Goal: Transaction & Acquisition: Download file/media

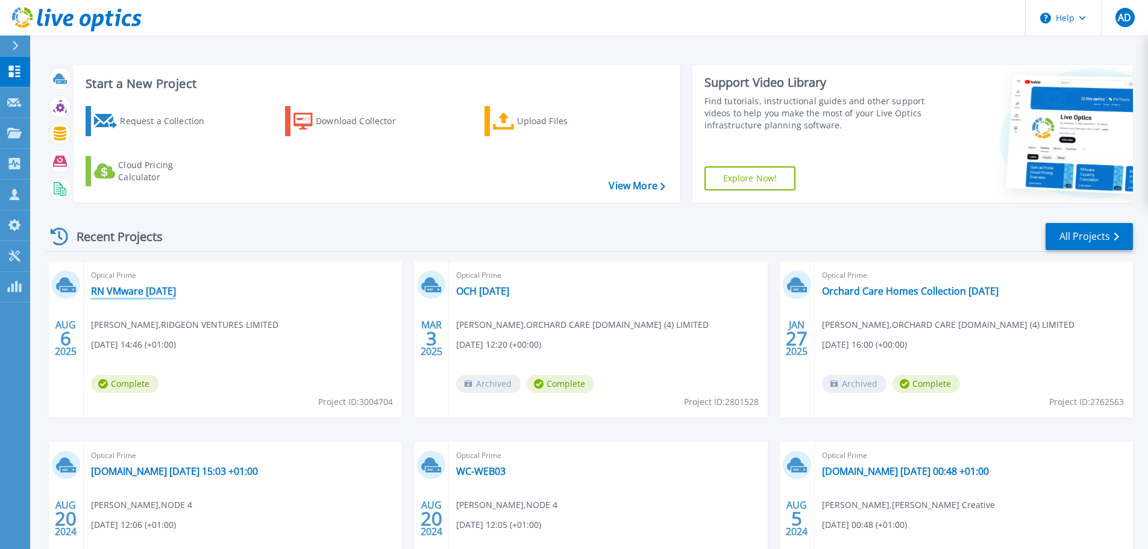
click at [124, 291] on link "RN VMware [DATE]" at bounding box center [133, 291] width 85 height 12
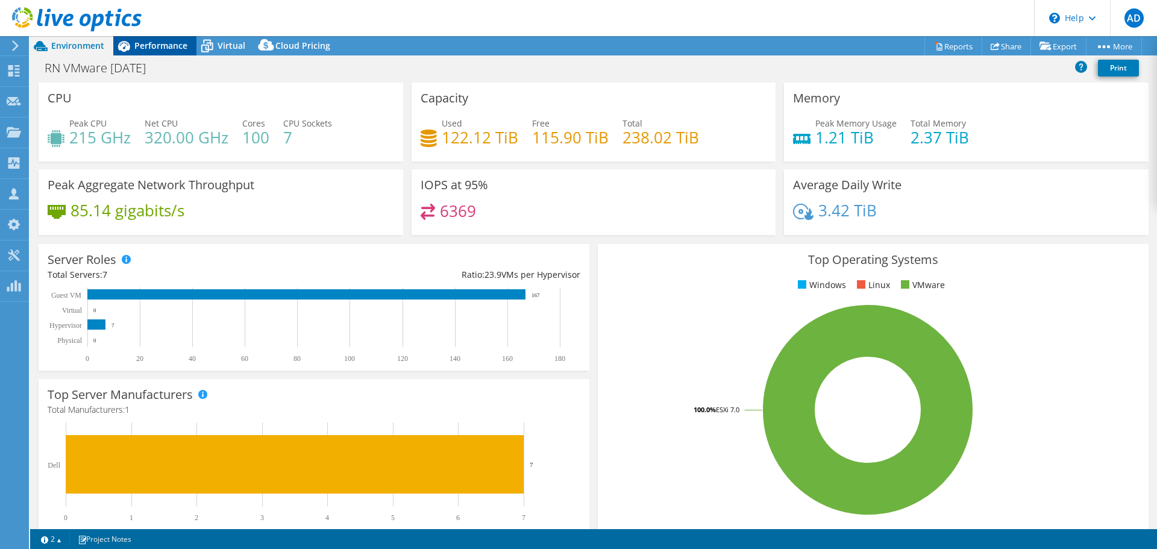
click at [156, 47] on span "Performance" at bounding box center [160, 45] width 53 height 11
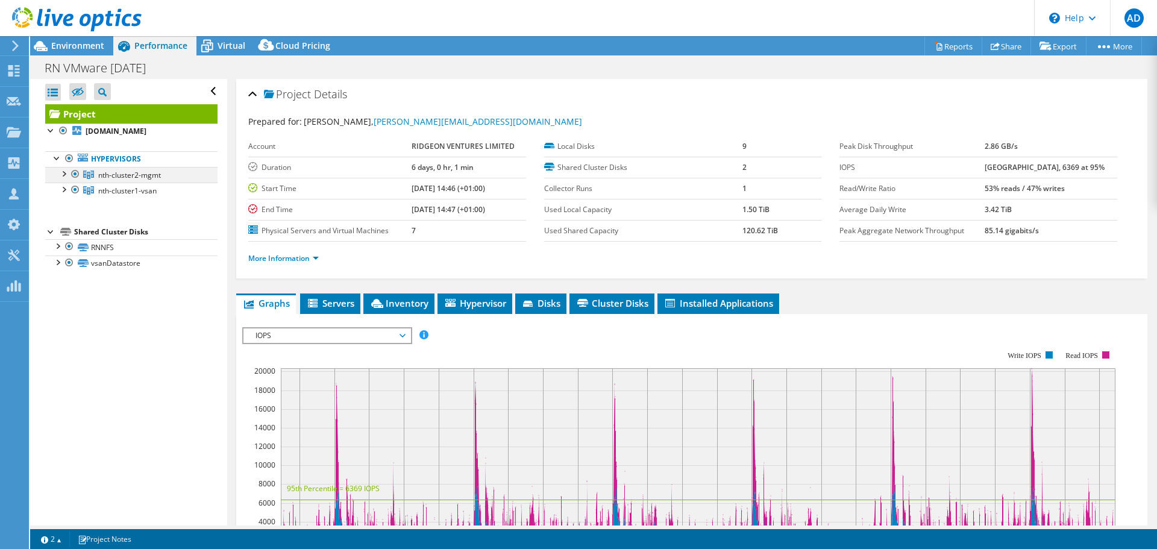
click at [63, 172] on div at bounding box center [63, 173] width 12 height 12
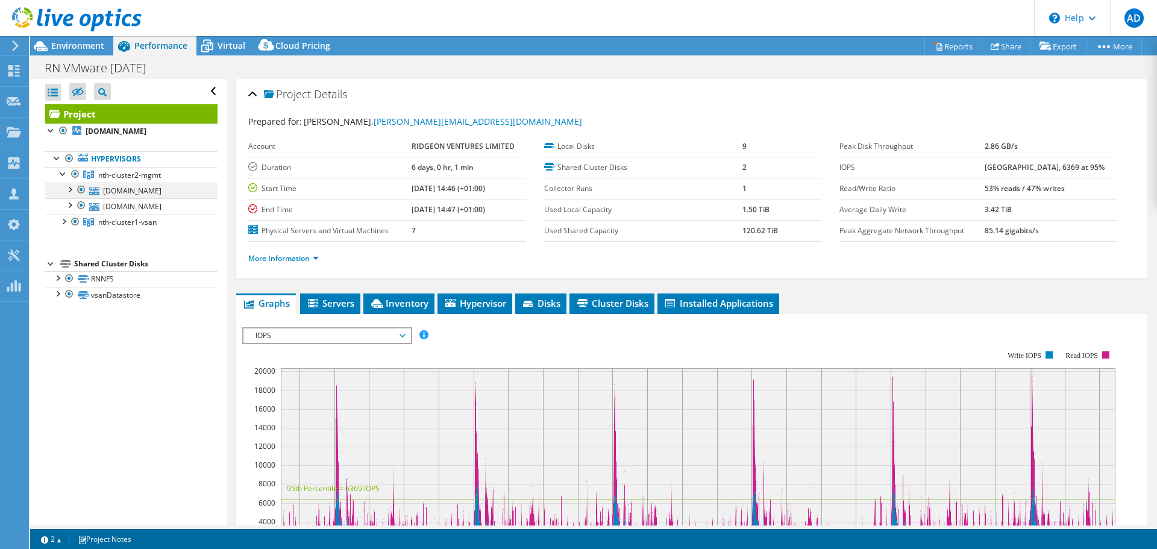
click at [67, 188] on div at bounding box center [69, 189] width 12 height 12
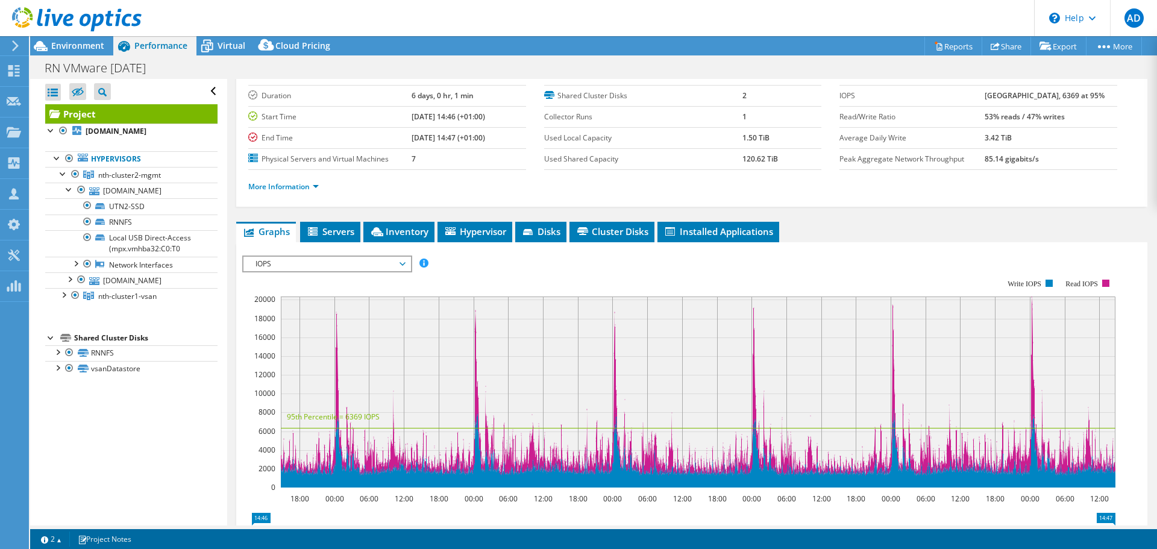
scroll to position [181, 0]
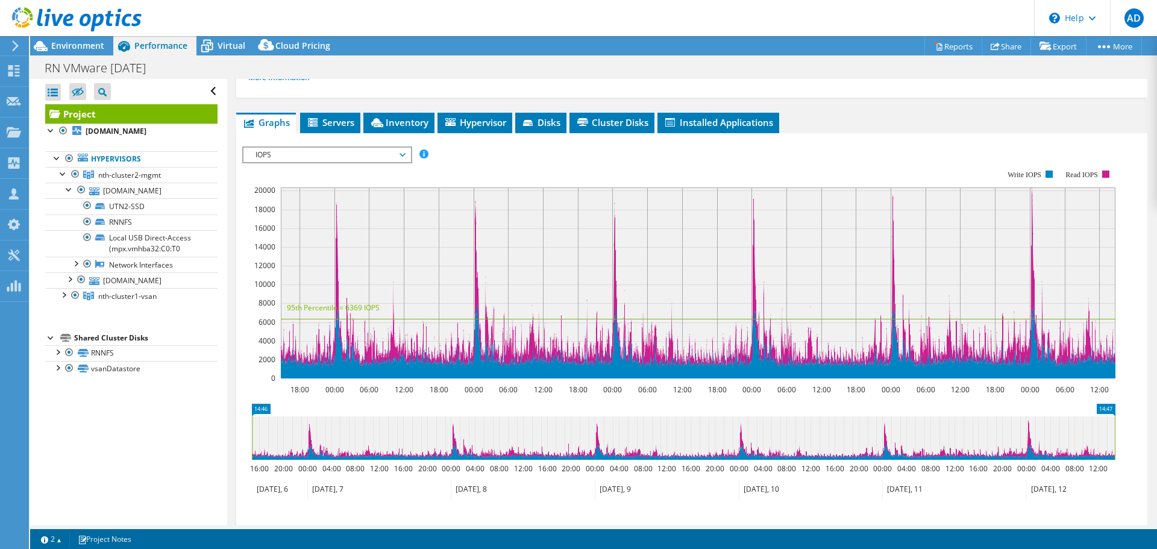
click at [316, 153] on span "IOPS" at bounding box center [326, 155] width 155 height 14
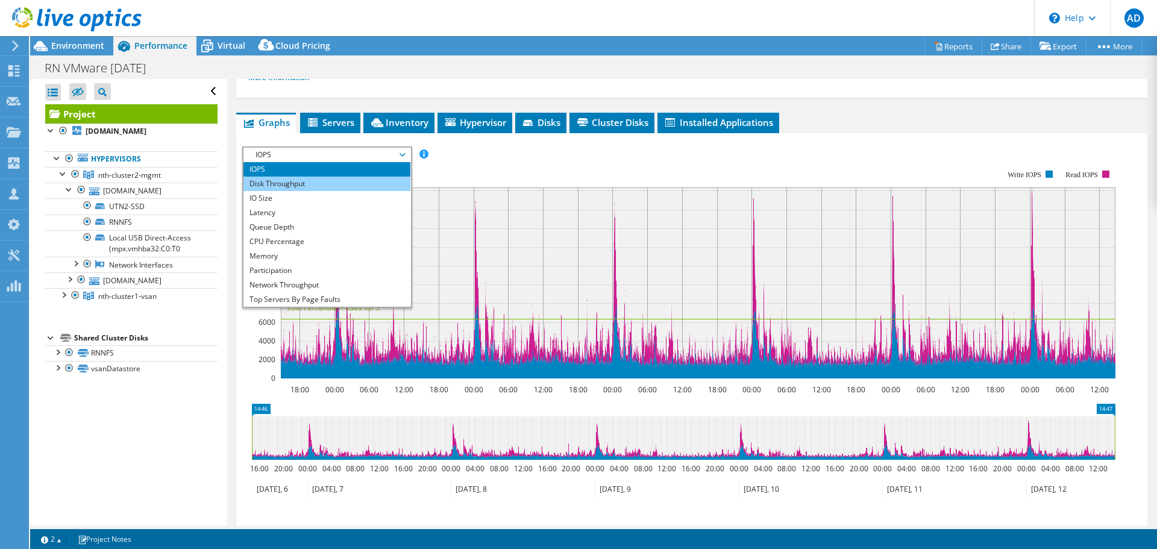
click at [311, 184] on li "Disk Throughput" at bounding box center [326, 184] width 167 height 14
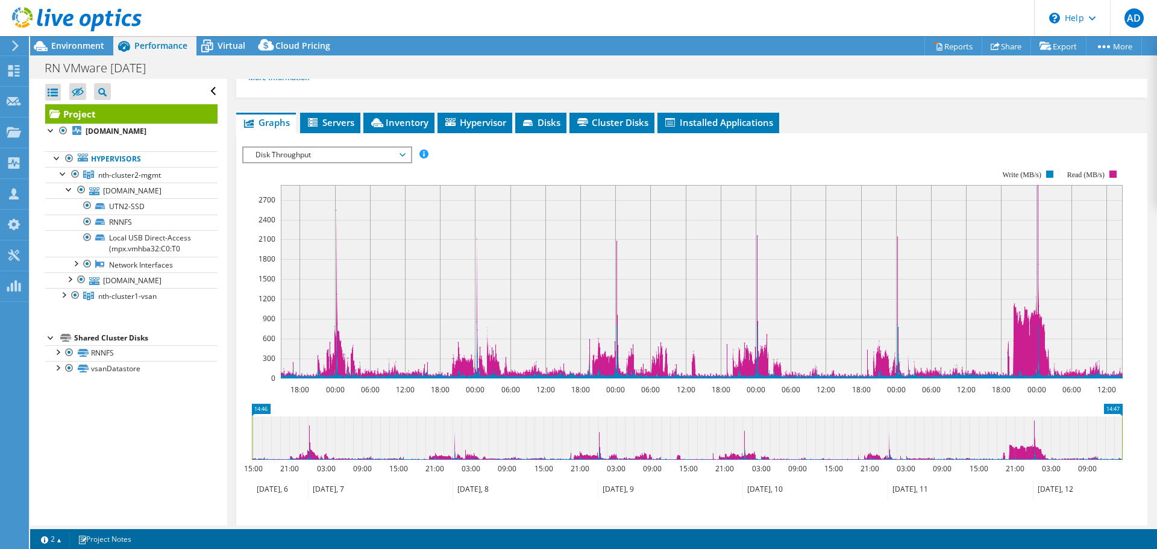
click at [339, 158] on span "Disk Throughput" at bounding box center [326, 155] width 155 height 14
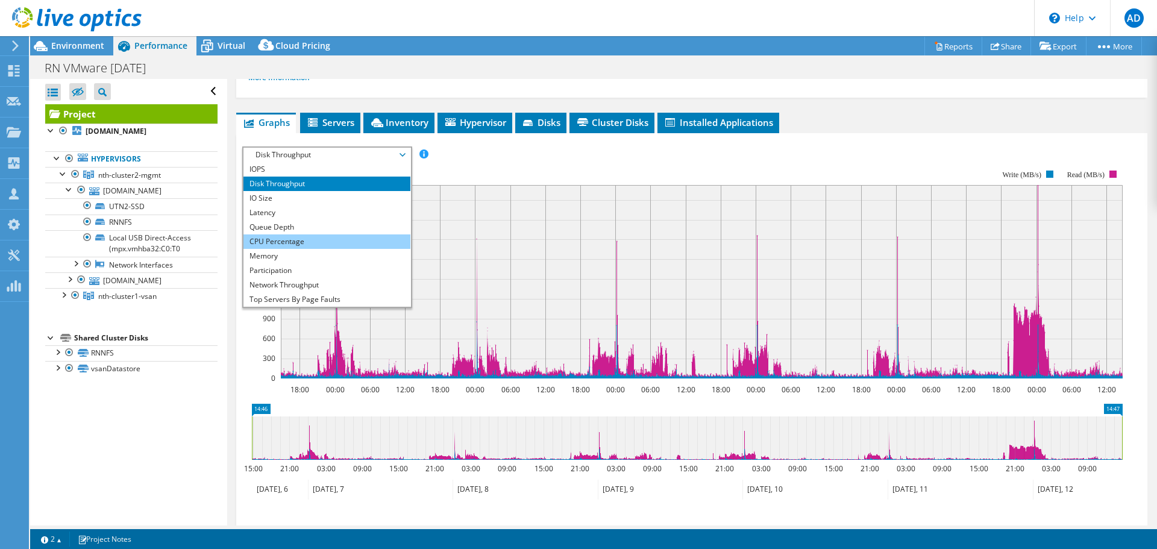
click at [329, 237] on li "CPU Percentage" at bounding box center [326, 241] width 167 height 14
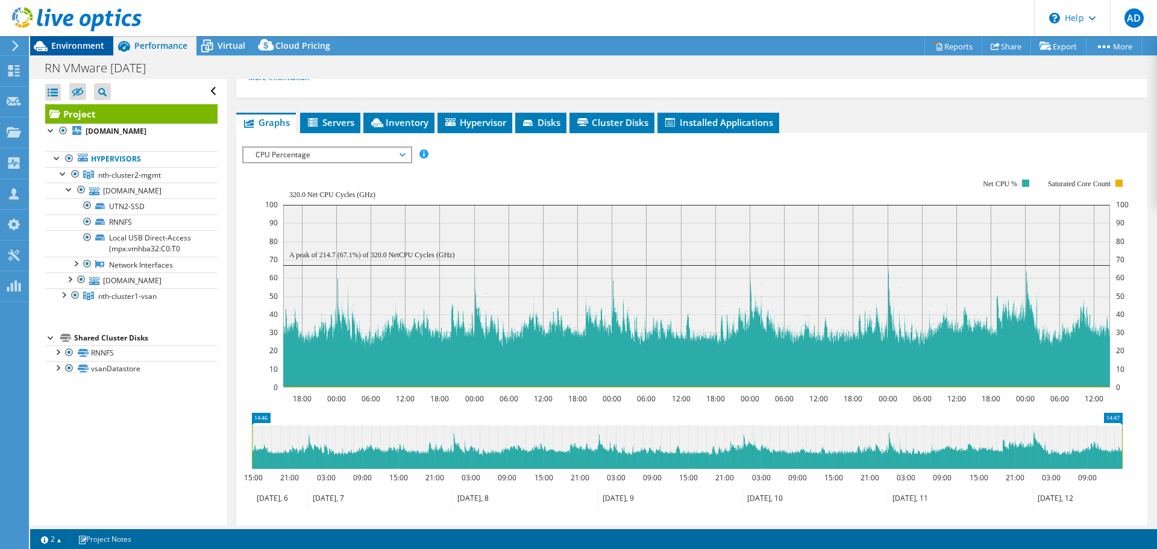
click at [90, 44] on span "Environment" at bounding box center [77, 45] width 53 height 11
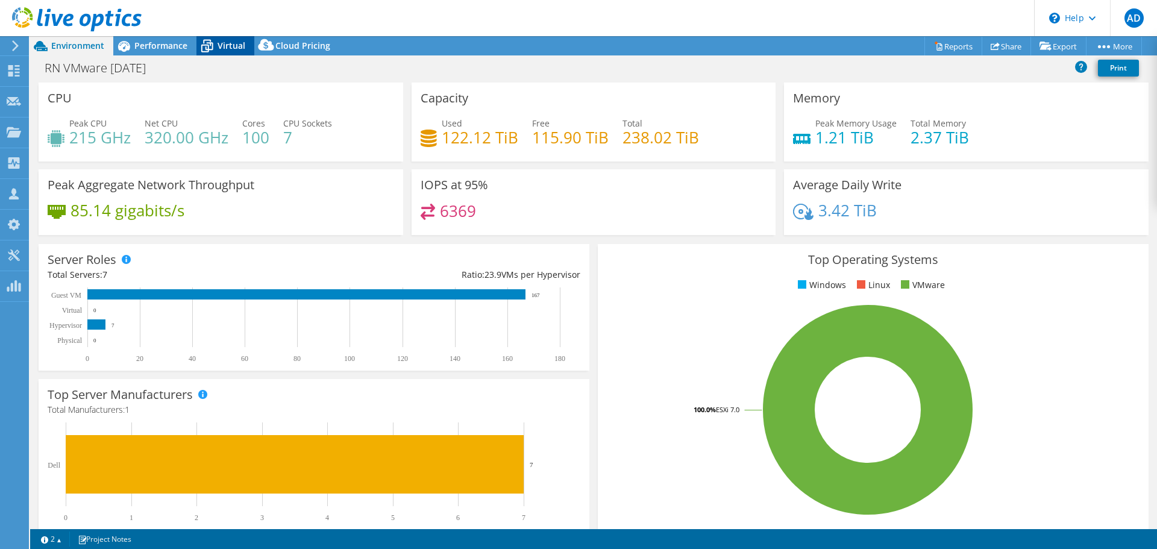
click at [208, 53] on icon at bounding box center [206, 46] width 21 height 21
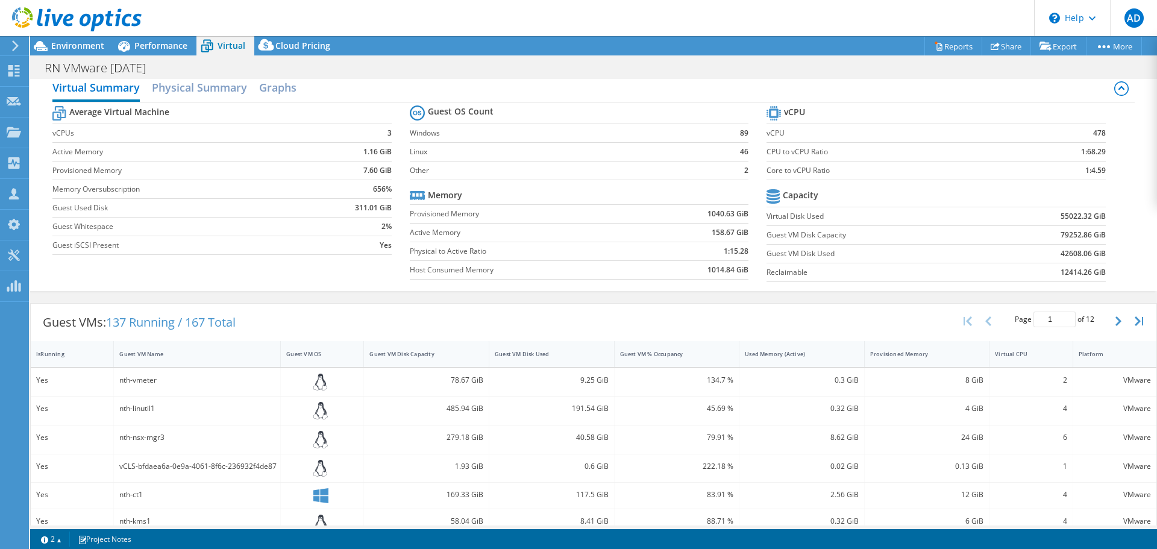
scroll to position [0, 0]
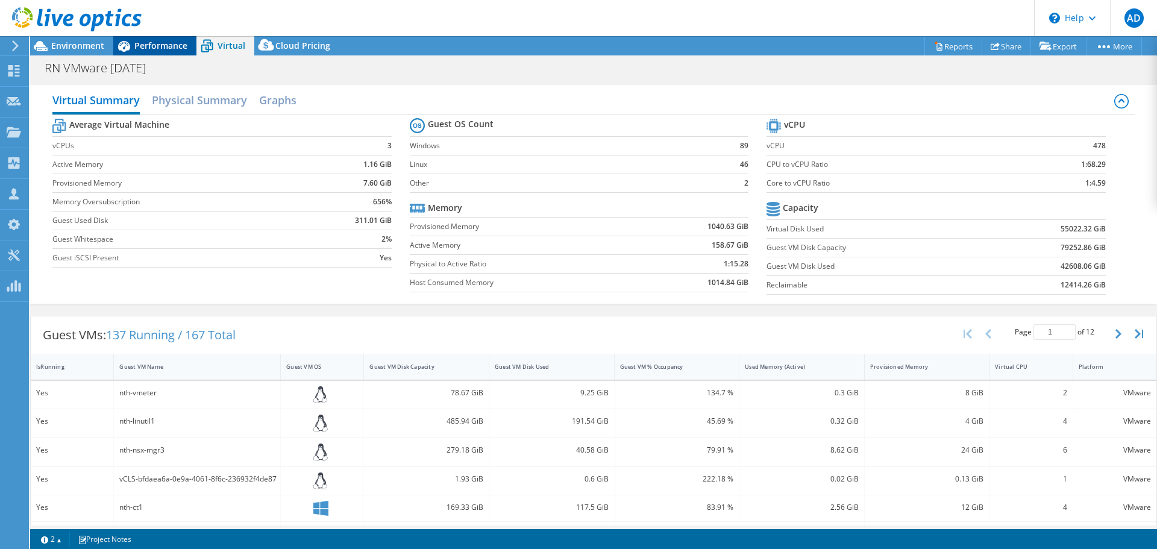
click at [131, 43] on icon at bounding box center [123, 46] width 21 height 21
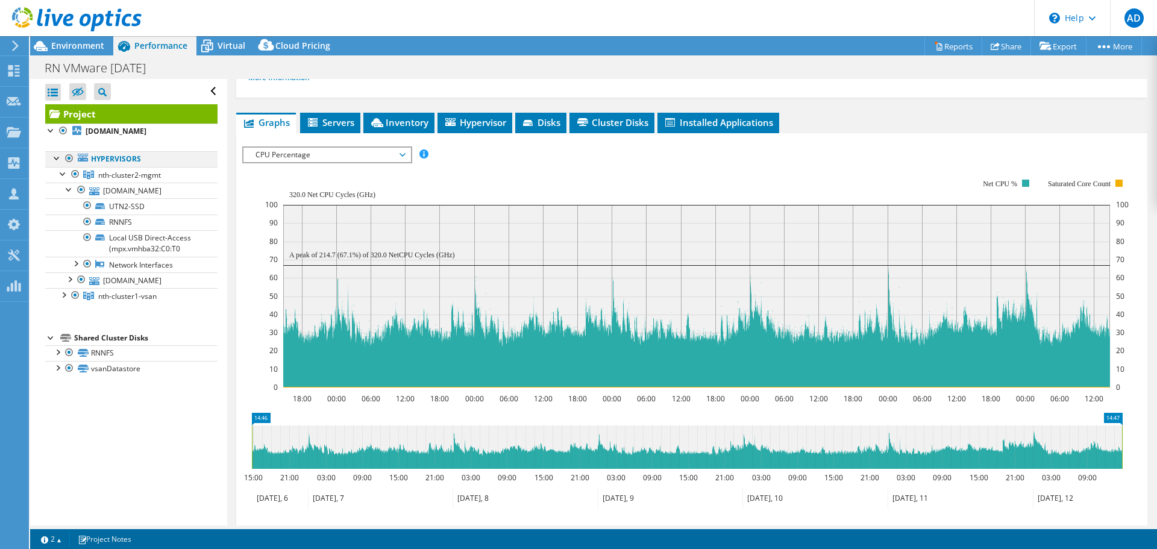
click at [57, 158] on div at bounding box center [57, 157] width 12 height 12
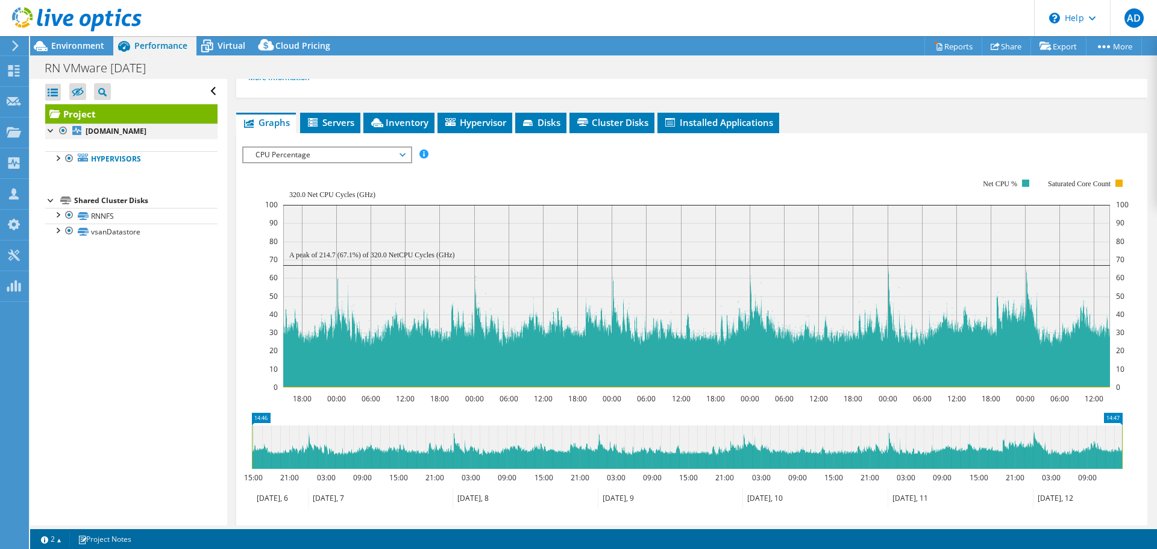
click at [48, 127] on div at bounding box center [51, 130] width 12 height 12
click at [61, 158] on div at bounding box center [57, 157] width 12 height 12
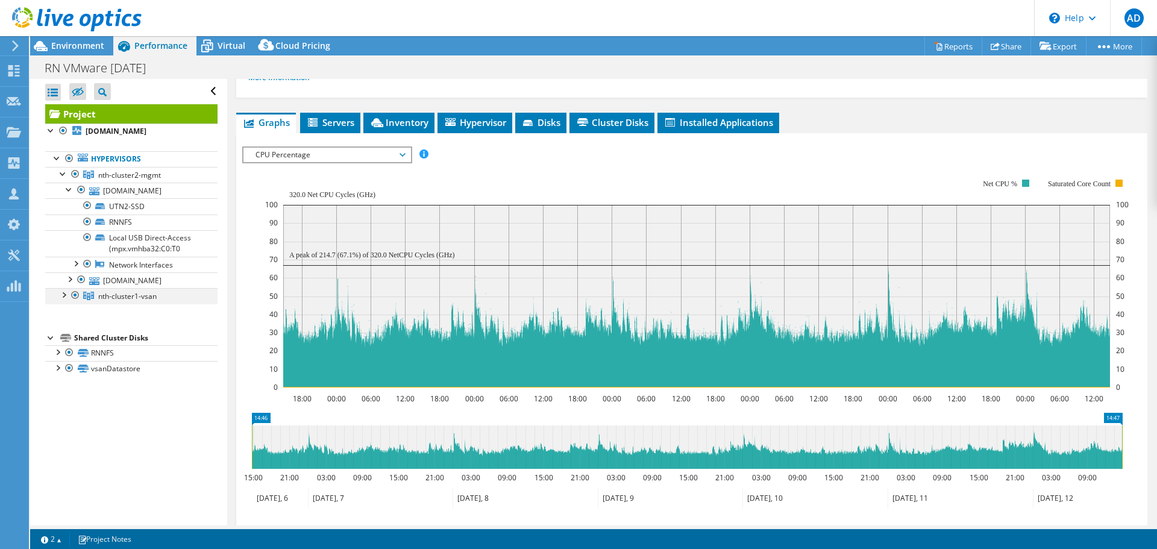
click at [67, 298] on div at bounding box center [63, 294] width 12 height 12
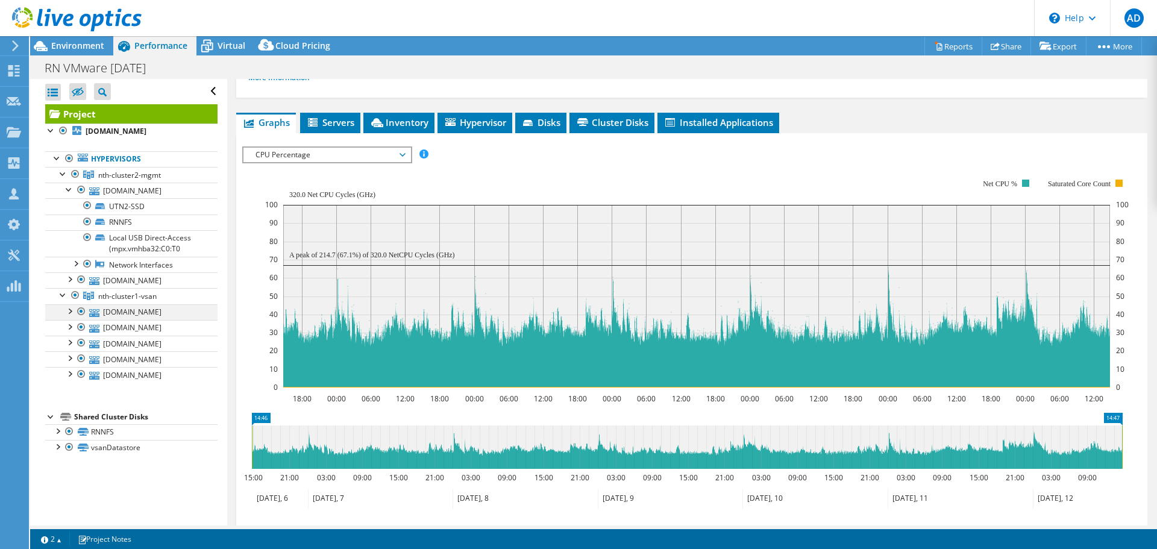
click at [69, 313] on div at bounding box center [69, 310] width 12 height 12
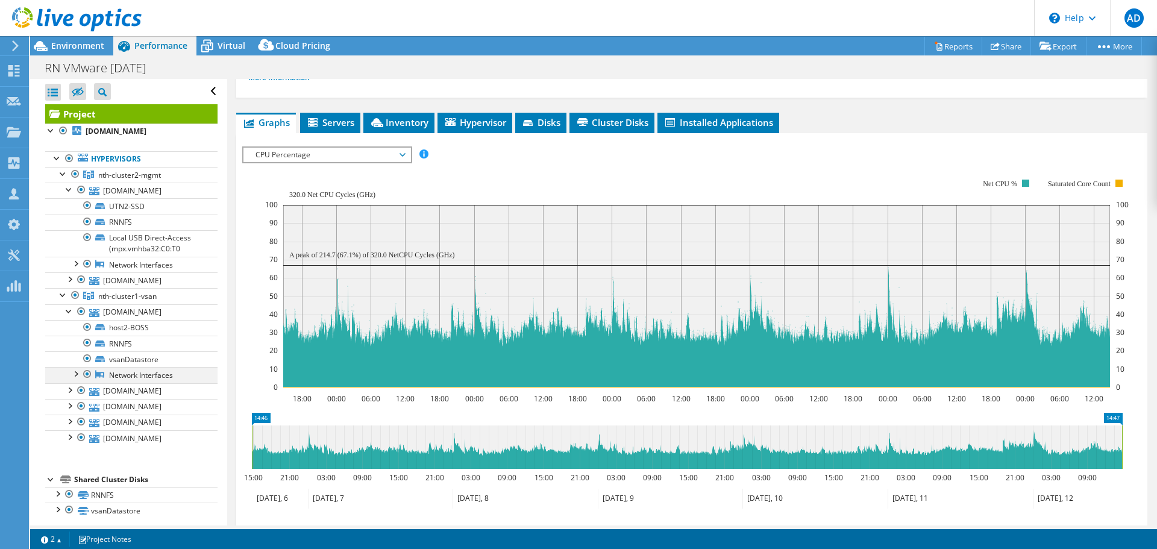
click at [88, 371] on div at bounding box center [87, 374] width 12 height 14
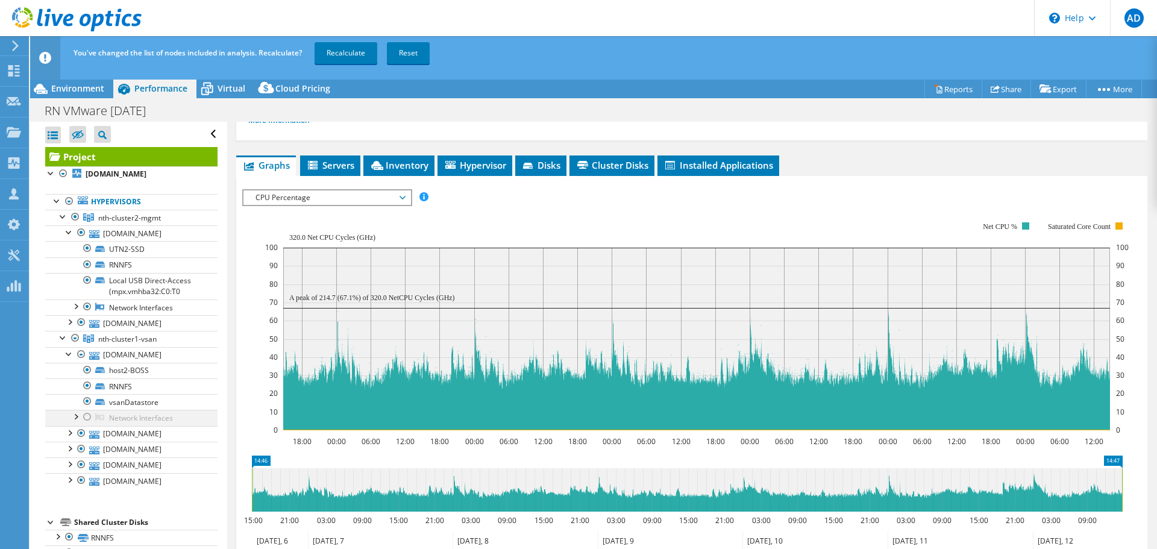
click at [87, 418] on div at bounding box center [87, 417] width 12 height 14
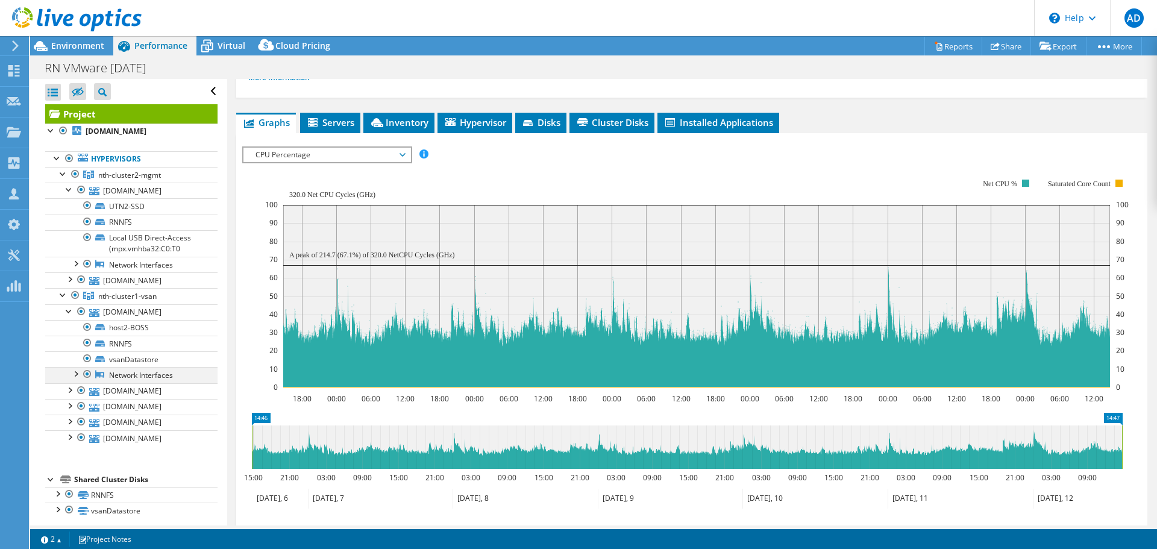
click at [78, 377] on div at bounding box center [75, 373] width 12 height 12
click at [77, 375] on div at bounding box center [75, 373] width 12 height 12
click at [337, 113] on li "Servers" at bounding box center [330, 123] width 60 height 20
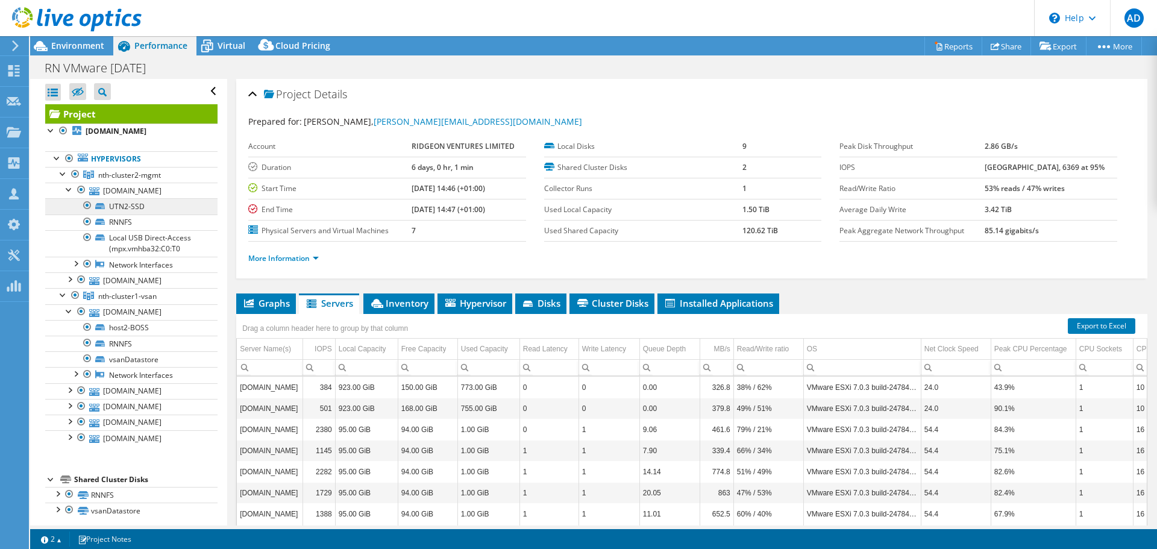
scroll to position [8, 0]
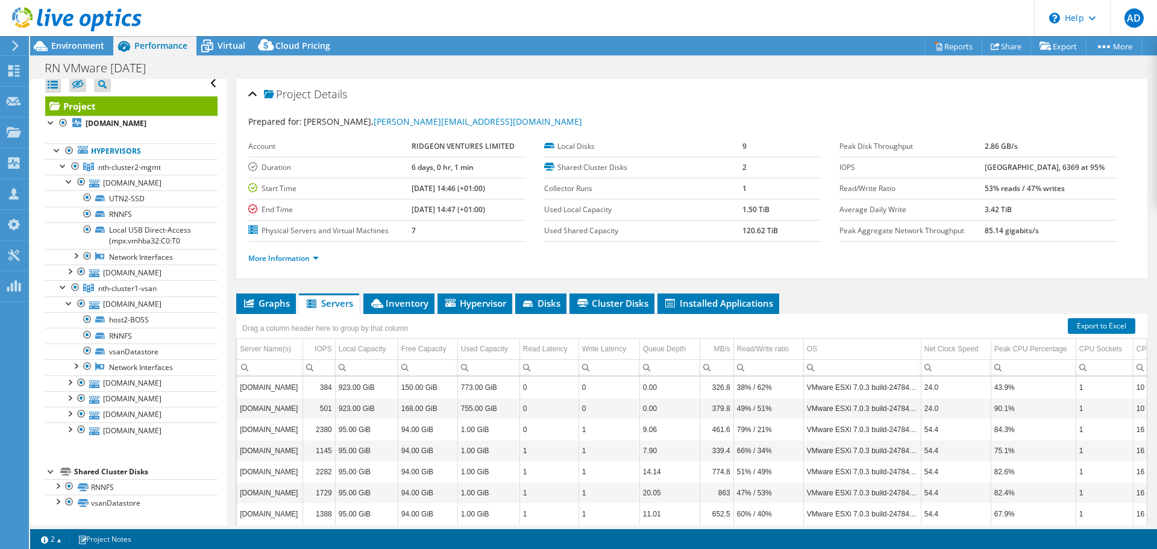
click at [219, 57] on div "RN VMware [DATE] Print" at bounding box center [593, 68] width 1127 height 22
click at [218, 52] on div "Virtual" at bounding box center [225, 45] width 58 height 19
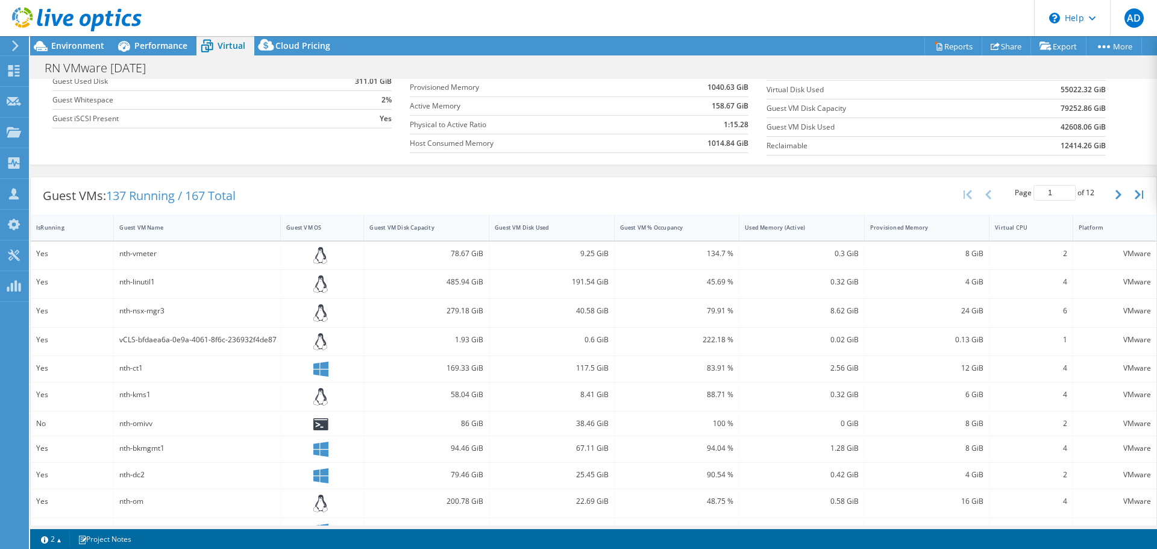
scroll to position [277, 0]
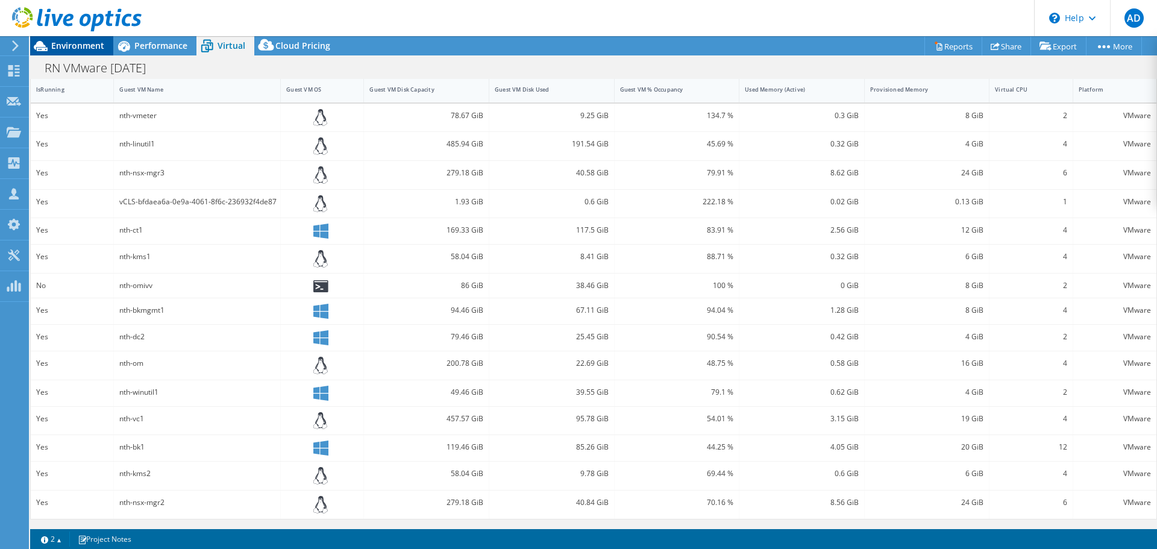
click at [84, 48] on span "Environment" at bounding box center [77, 45] width 53 height 11
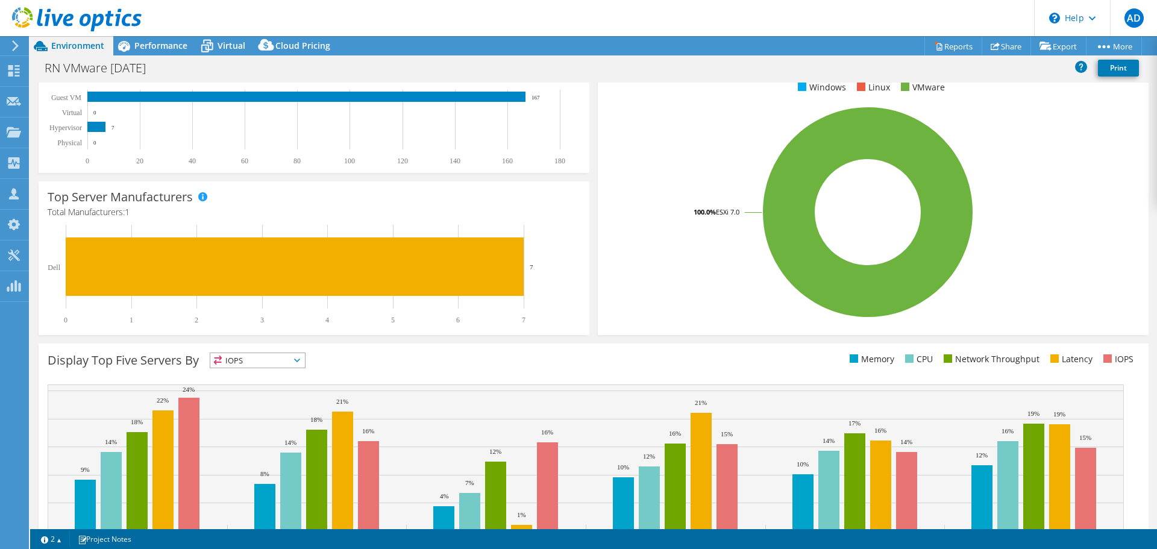
scroll to position [0, 0]
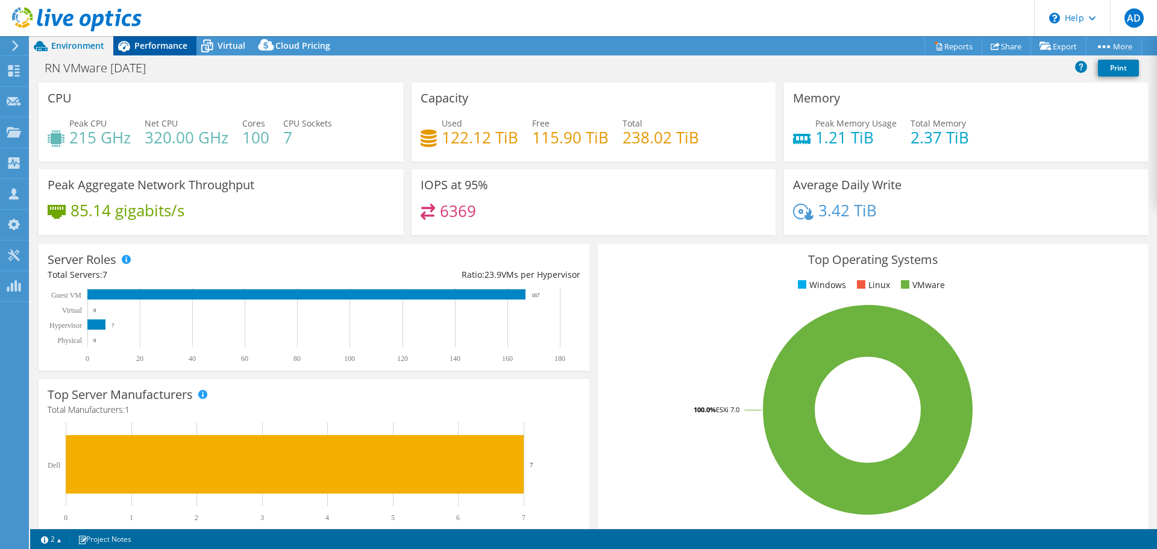
click at [139, 46] on span "Performance" at bounding box center [160, 45] width 53 height 11
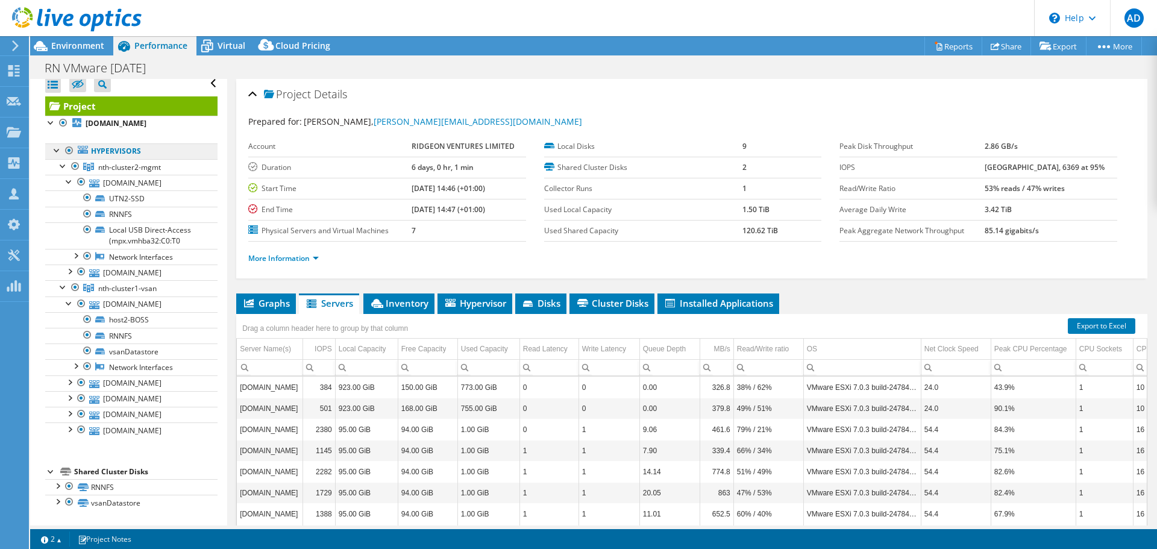
click at [51, 155] on link "Hypervisors" at bounding box center [131, 151] width 172 height 16
click at [55, 152] on div at bounding box center [57, 149] width 12 height 12
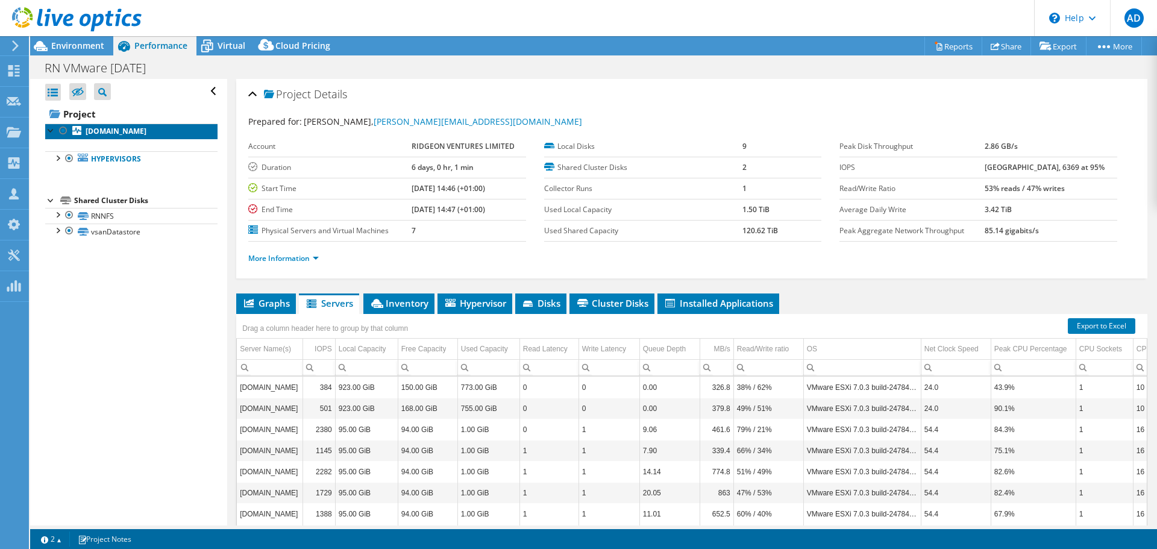
click at [94, 129] on b "[DOMAIN_NAME]" at bounding box center [116, 131] width 61 height 10
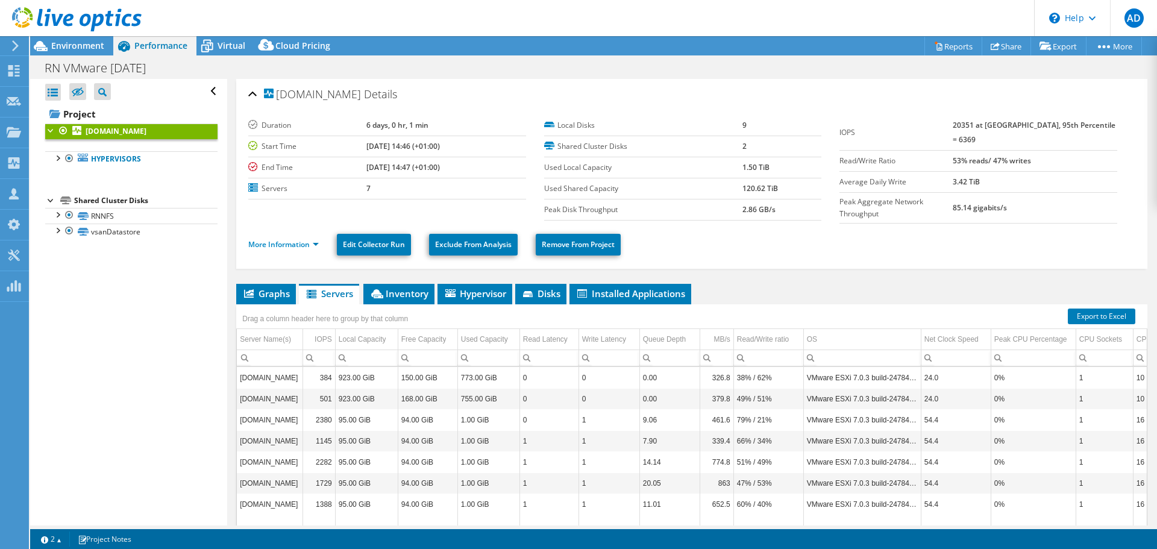
click at [54, 125] on div at bounding box center [51, 130] width 12 height 12
click at [52, 163] on div at bounding box center [51, 160] width 12 height 12
click at [52, 136] on link "[DOMAIN_NAME]" at bounding box center [131, 132] width 172 height 16
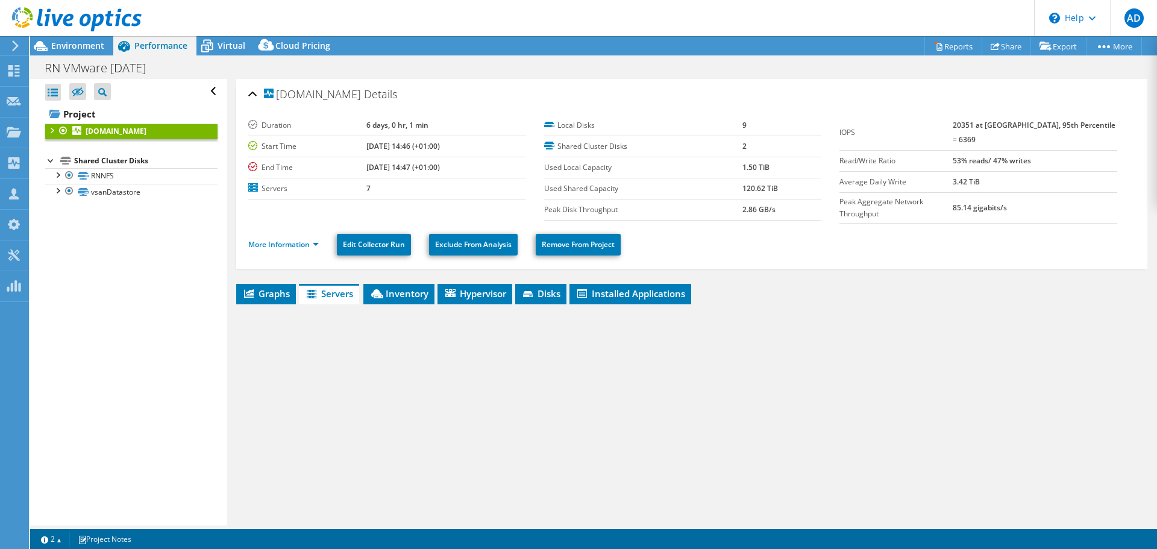
click at [52, 132] on div at bounding box center [51, 130] width 12 height 12
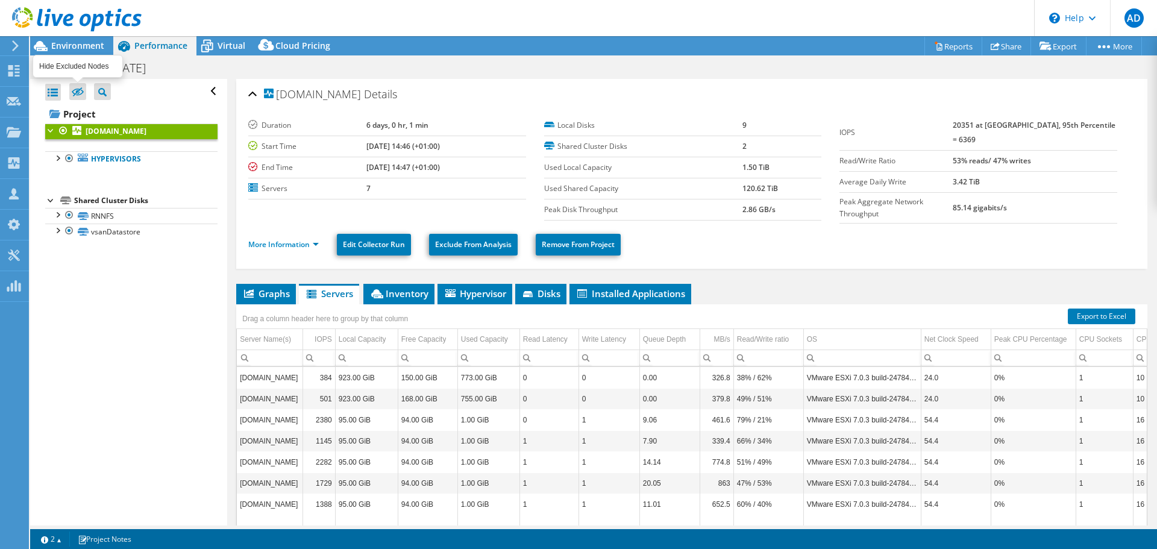
click at [82, 89] on icon at bounding box center [78, 91] width 12 height 9
click at [0, 0] on input "checkbox" at bounding box center [0, 0] width 0 height 0
click at [82, 89] on icon at bounding box center [78, 91] width 12 height 9
click at [0, 0] on input "checkbox" at bounding box center [0, 0] width 0 height 0
click at [100, 93] on icon at bounding box center [102, 92] width 8 height 8
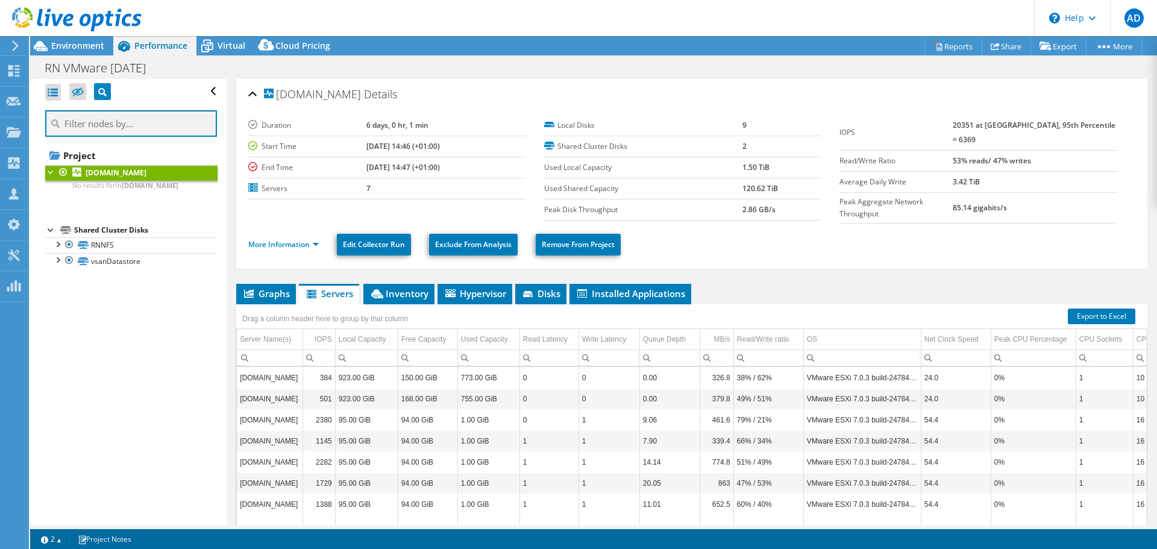
click at [92, 125] on input "text" at bounding box center [131, 123] width 172 height 27
click at [55, 91] on div at bounding box center [53, 92] width 16 height 17
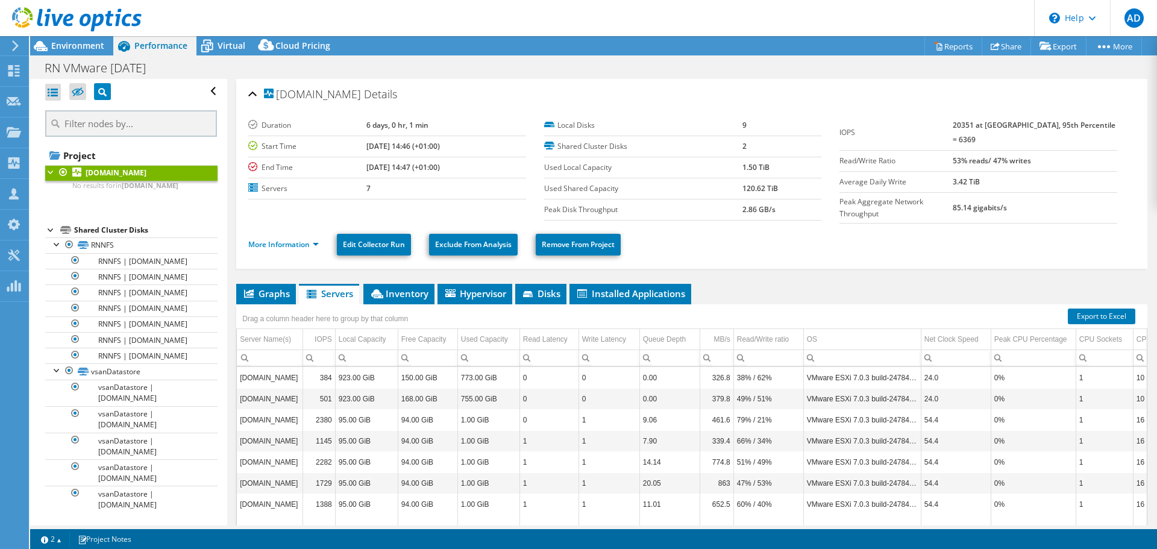
click at [54, 175] on div at bounding box center [51, 171] width 12 height 12
drag, startPoint x: 78, startPoint y: 107, endPoint x: 78, endPoint y: 89, distance: 18.7
click at [78, 103] on div "Open All Close All Hide Excluded Nodes Project Tree Filter" at bounding box center [131, 296] width 172 height 434
click at [77, 86] on label at bounding box center [77, 91] width 17 height 17
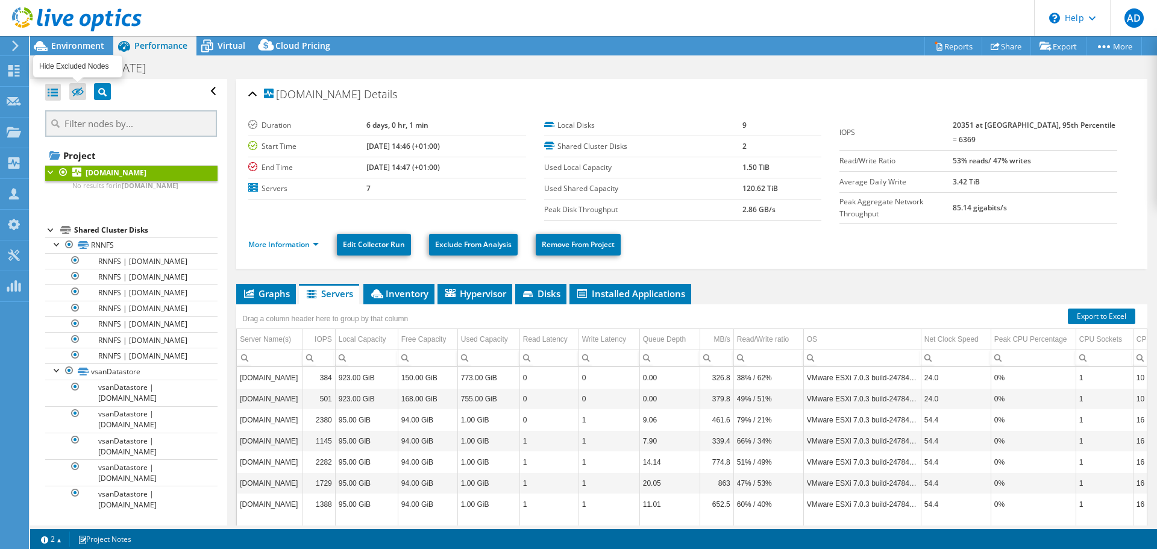
click at [0, 0] on input "checkbox" at bounding box center [0, 0] width 0 height 0
click at [53, 175] on div at bounding box center [51, 171] width 12 height 12
click at [97, 98] on div "Project Tree Filter" at bounding box center [102, 91] width 17 height 17
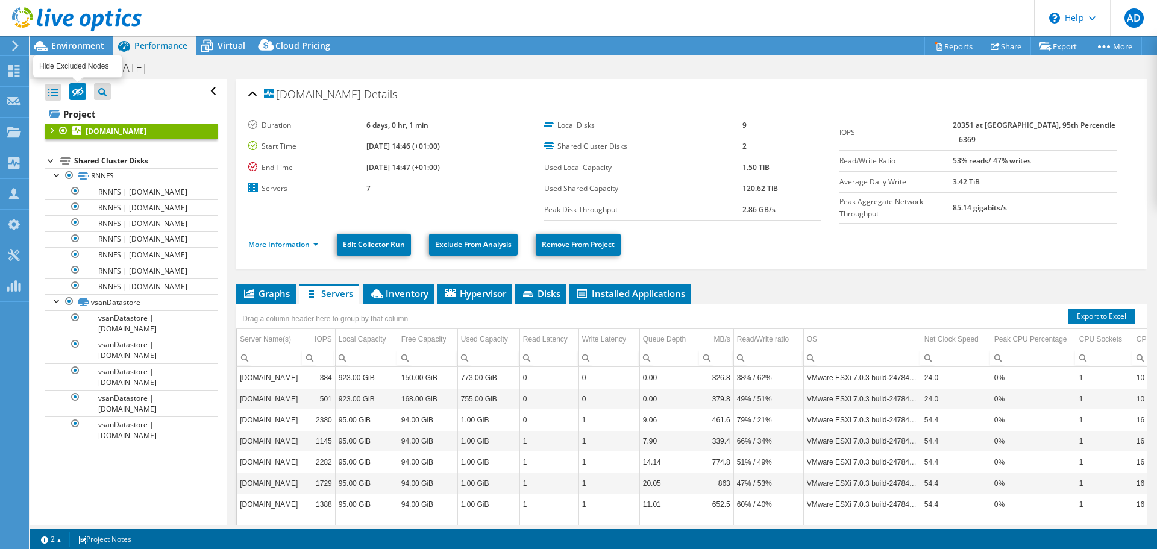
click at [81, 95] on icon at bounding box center [78, 91] width 12 height 9
click at [0, 0] on input "checkbox" at bounding box center [0, 0] width 0 height 0
click at [51, 161] on div at bounding box center [51, 160] width 12 height 12
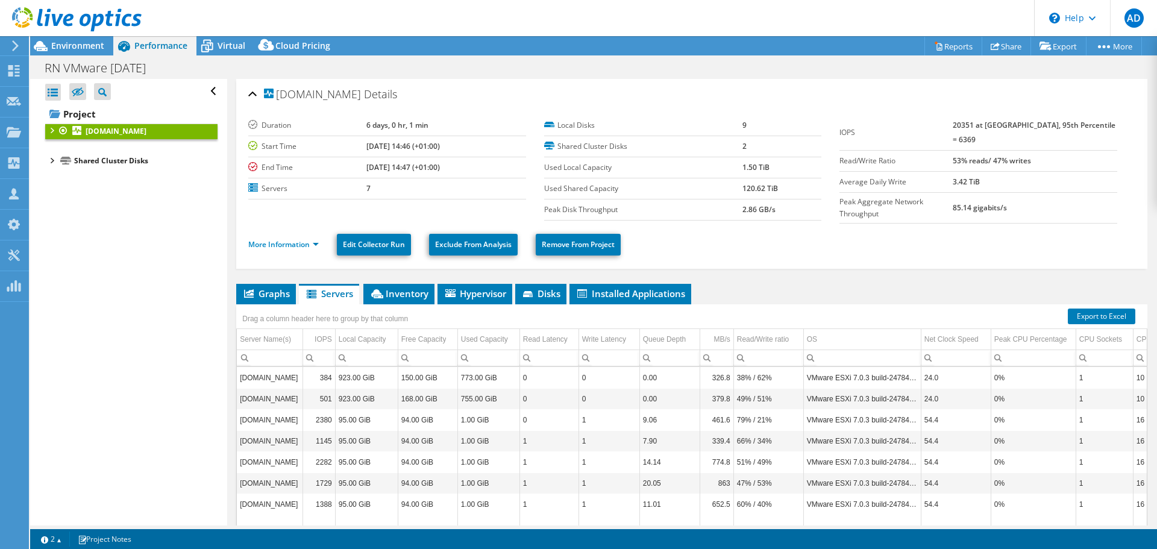
click at [53, 129] on div at bounding box center [51, 130] width 12 height 12
click at [113, 138] on link "[DOMAIN_NAME]" at bounding box center [131, 132] width 172 height 16
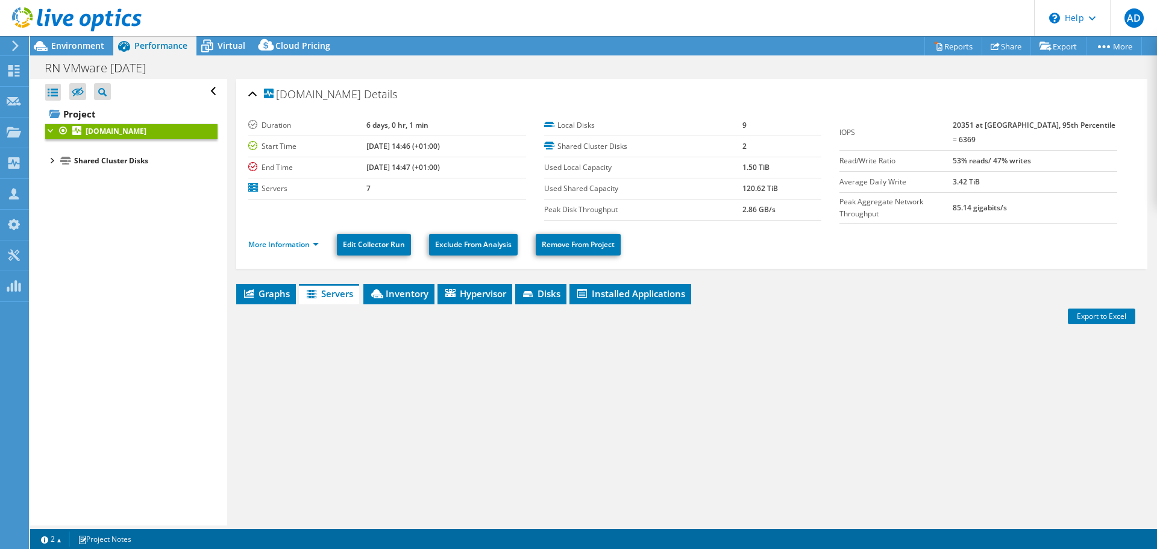
click at [113, 133] on b "[DOMAIN_NAME]" at bounding box center [116, 131] width 61 height 10
click at [52, 98] on div at bounding box center [53, 92] width 16 height 17
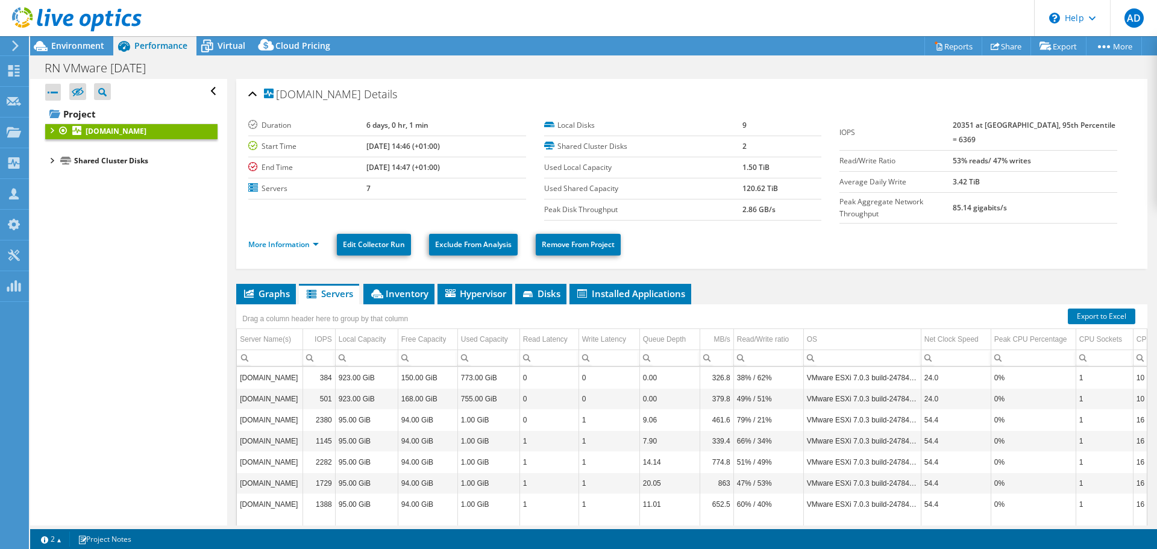
click at [59, 125] on div at bounding box center [63, 131] width 12 height 14
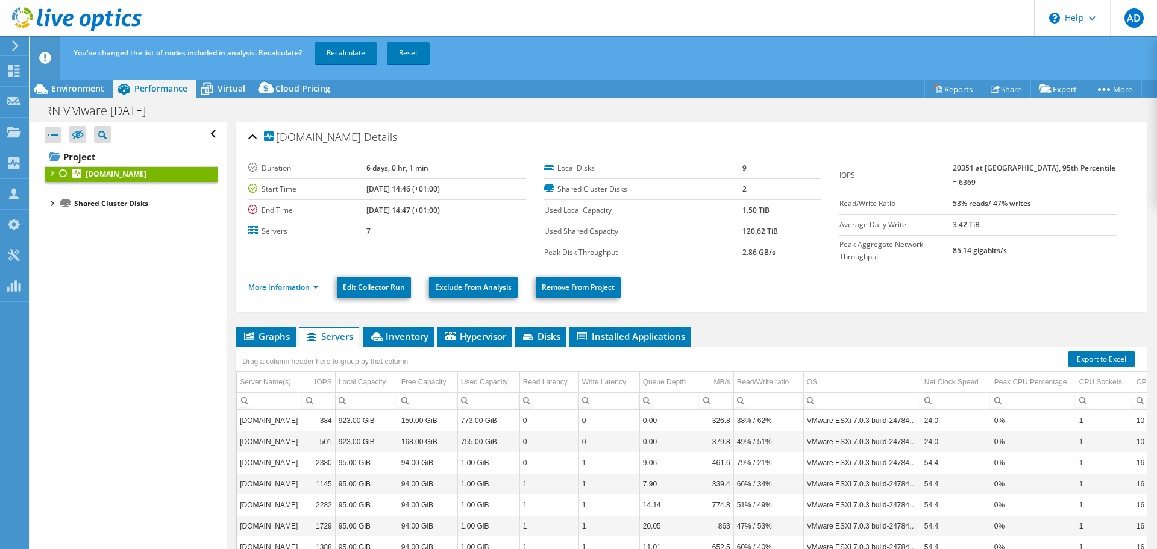
click at [57, 173] on div at bounding box center [51, 172] width 12 height 12
click at [60, 200] on div at bounding box center [57, 200] width 12 height 12
click at [65, 200] on div at bounding box center [69, 201] width 12 height 14
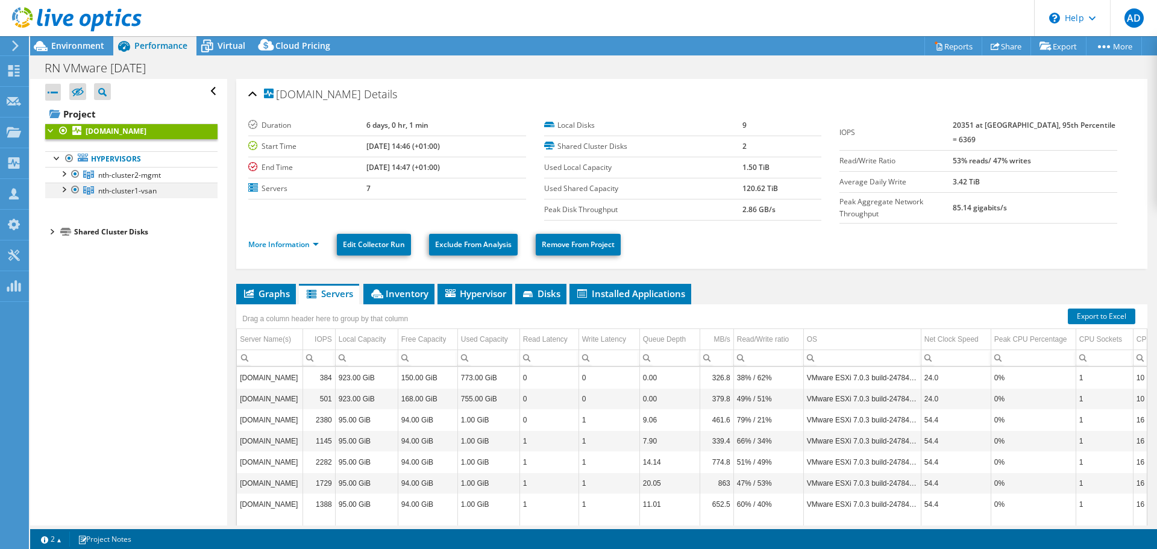
click at [67, 186] on div at bounding box center [63, 189] width 12 height 12
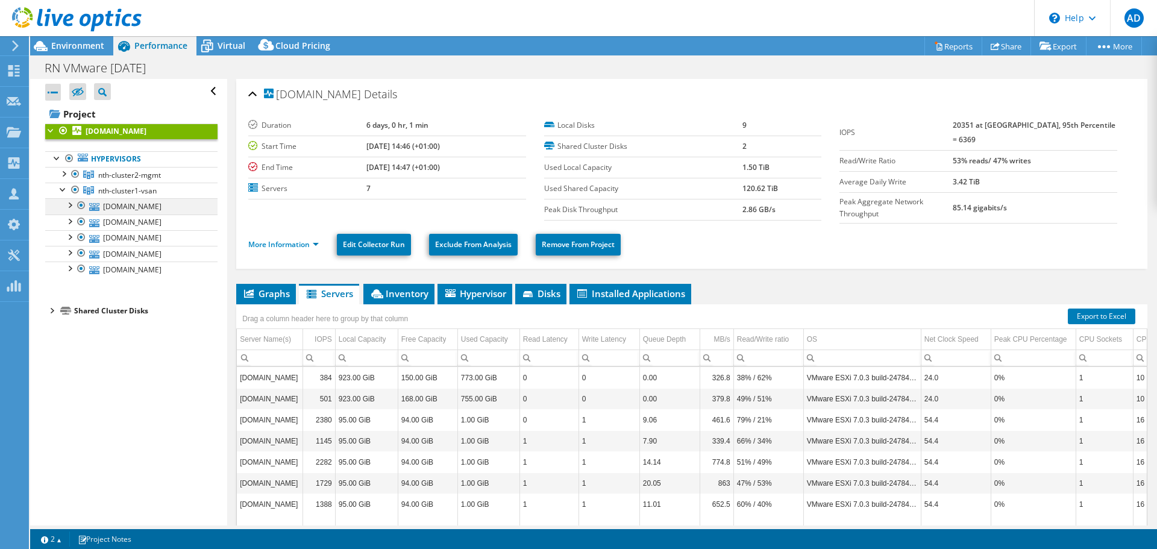
click at [70, 204] on div at bounding box center [69, 204] width 12 height 12
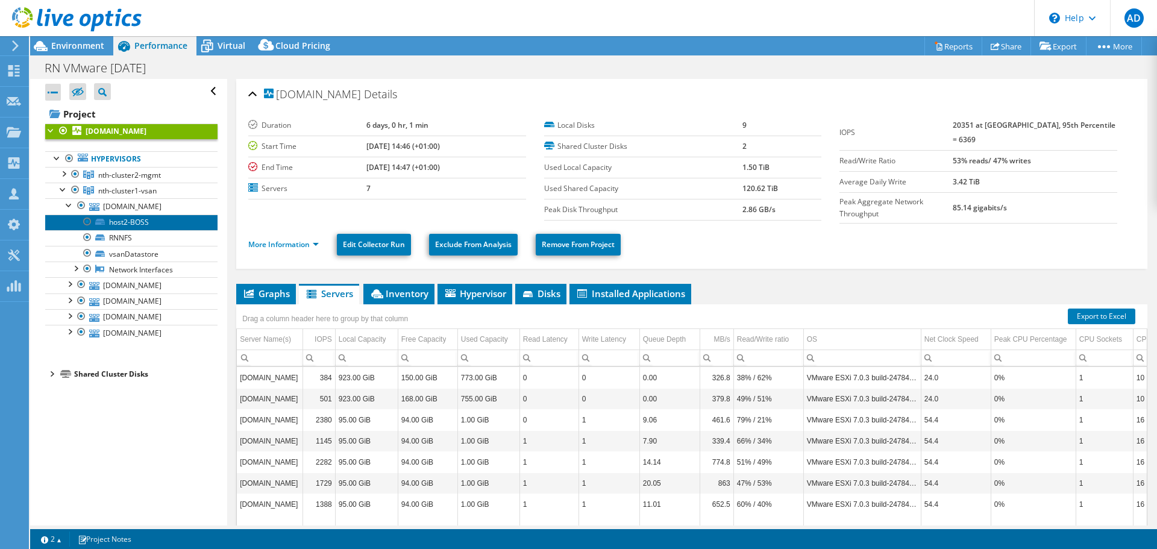
click at [116, 228] on link "host2-BOSS" at bounding box center [131, 222] width 172 height 16
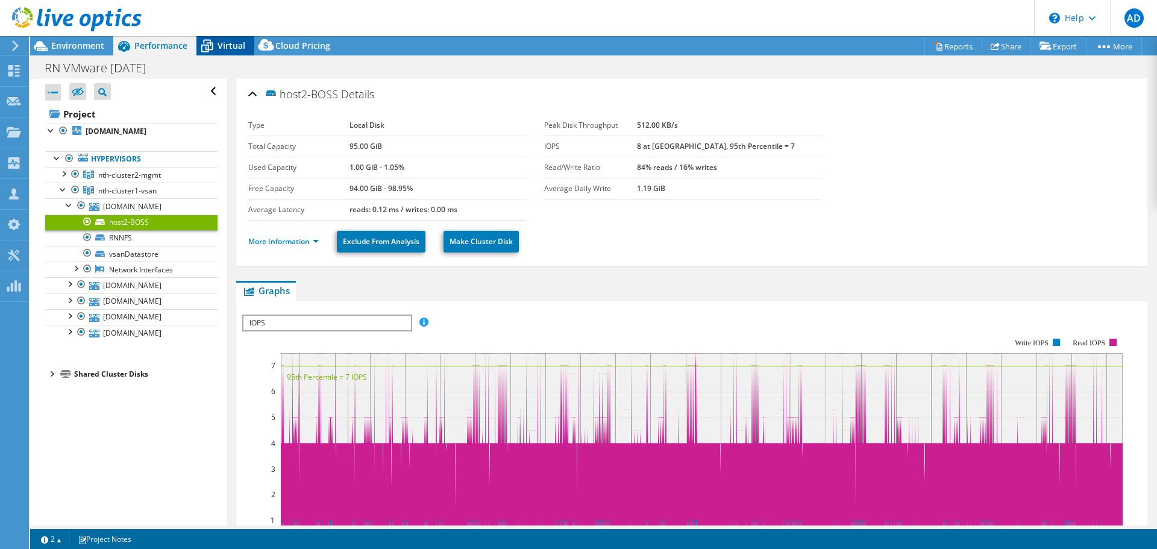
click at [233, 47] on span "Virtual" at bounding box center [232, 45] width 28 height 11
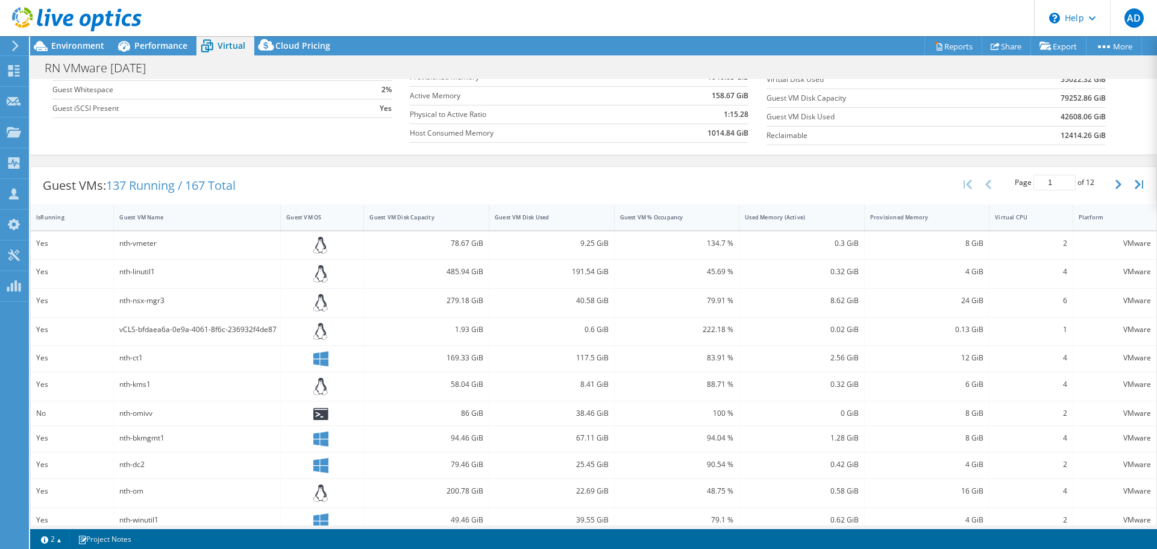
scroll to position [277, 0]
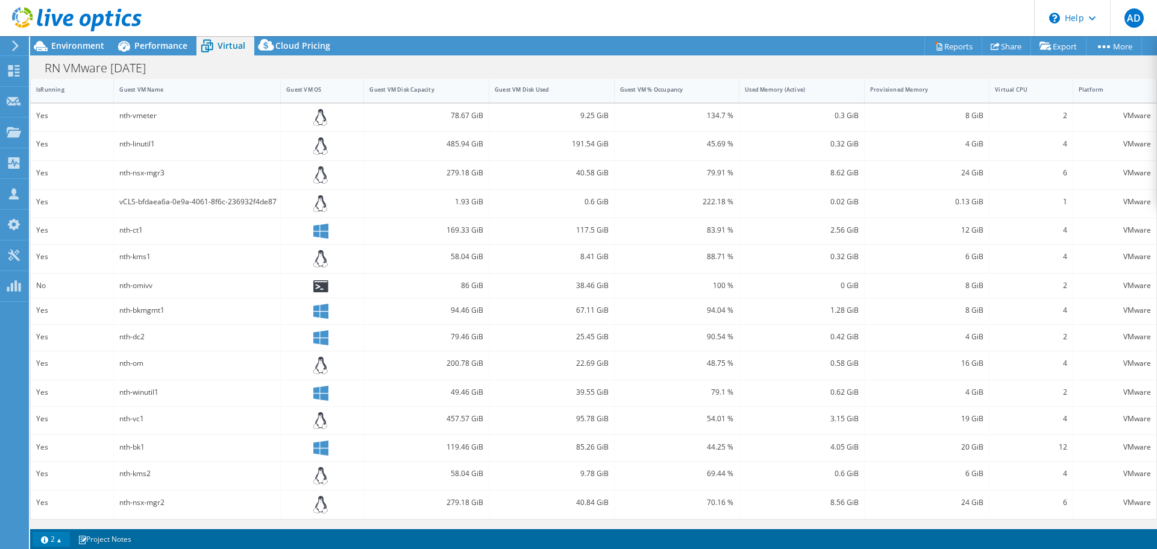
click at [66, 542] on link "2" at bounding box center [51, 538] width 37 height 15
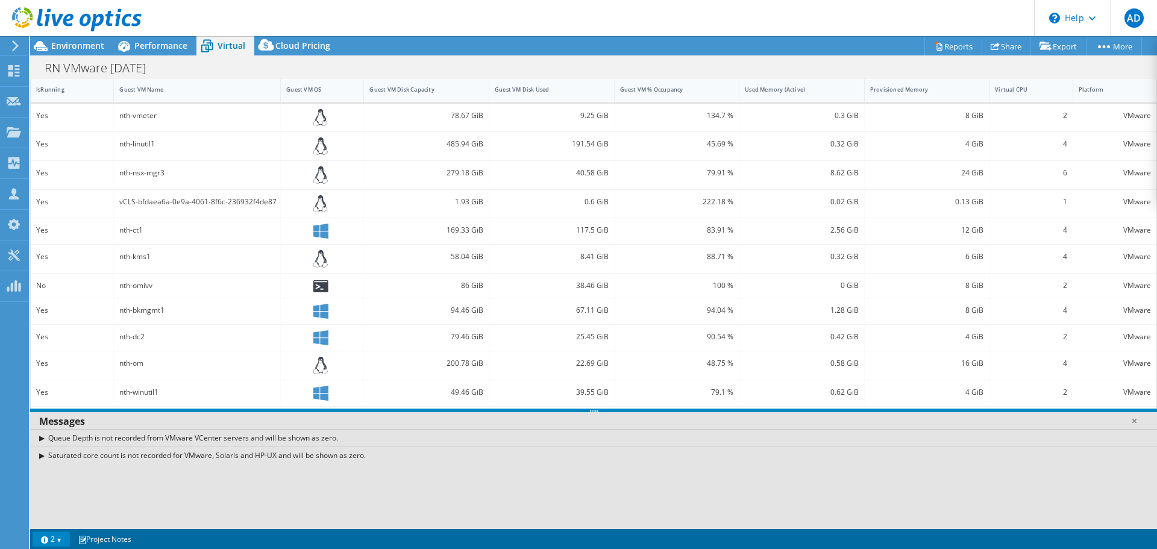
click at [64, 542] on link "2" at bounding box center [51, 538] width 37 height 15
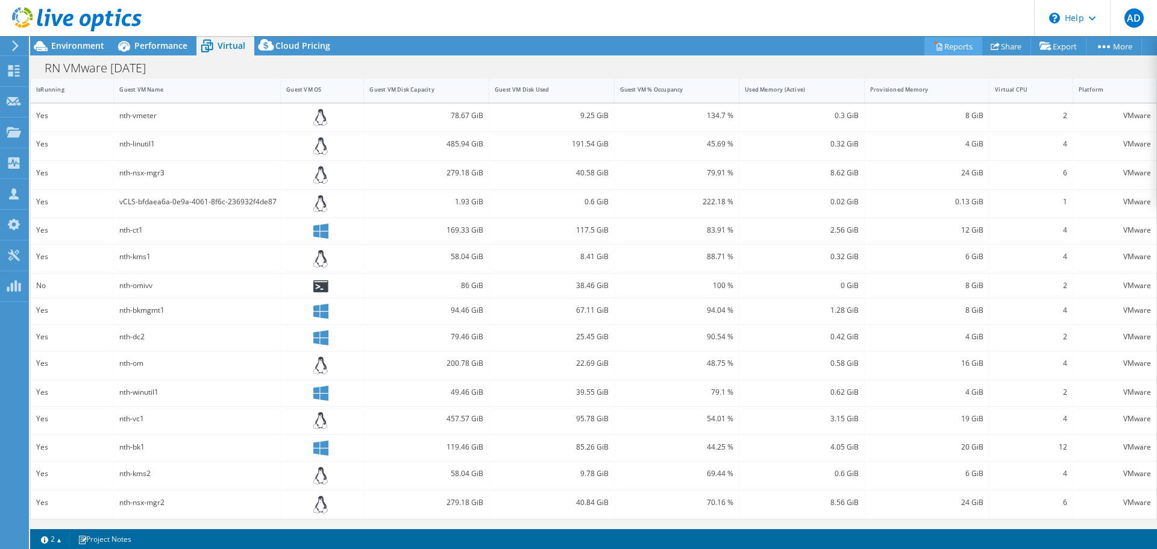
click at [944, 52] on link "Reports" at bounding box center [953, 46] width 58 height 19
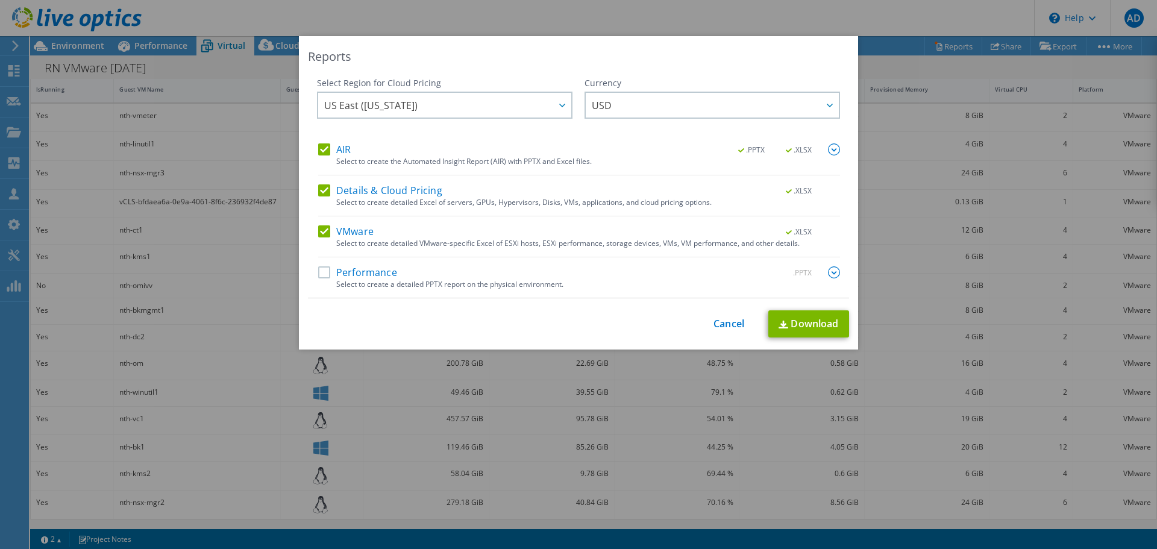
click at [318, 271] on label "Performance" at bounding box center [357, 272] width 79 height 12
click at [0, 0] on input "Performance" at bounding box center [0, 0] width 0 height 0
drag, startPoint x: 841, startPoint y: 269, endPoint x: 828, endPoint y: 275, distance: 13.8
click at [833, 272] on div "Select Region for Cloud Pricing Asia Pacific ([GEOGRAPHIC_DATA]) [GEOGRAPHIC_DA…" at bounding box center [578, 187] width 541 height 221
click at [830, 275] on img at bounding box center [834, 272] width 12 height 12
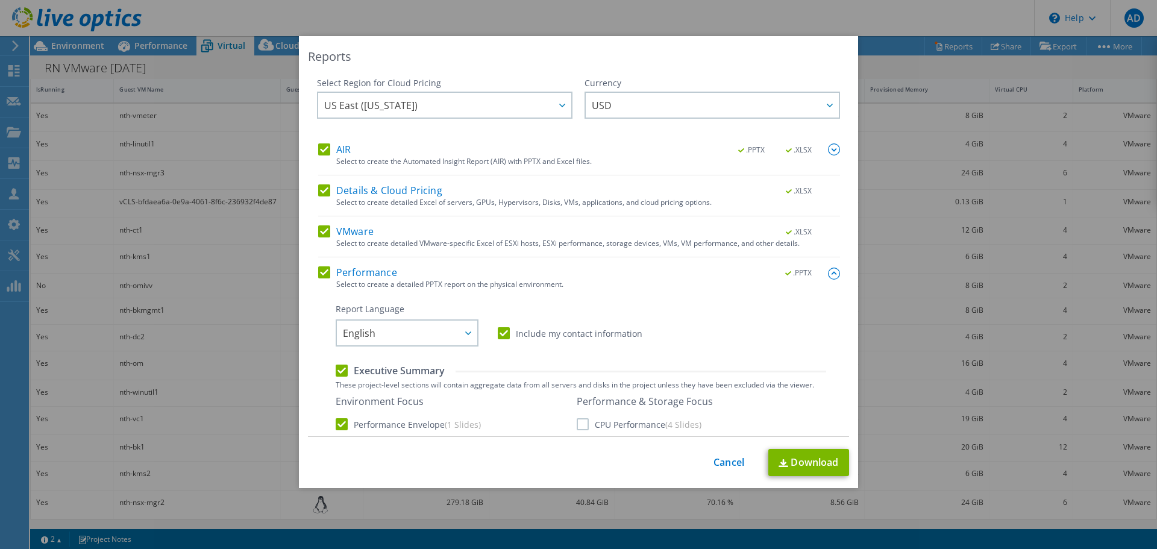
click at [321, 275] on label "Performance" at bounding box center [357, 272] width 79 height 12
click at [0, 0] on input "Performance" at bounding box center [0, 0] width 0 height 0
click at [501, 103] on span "US East ([US_STATE])" at bounding box center [447, 105] width 247 height 25
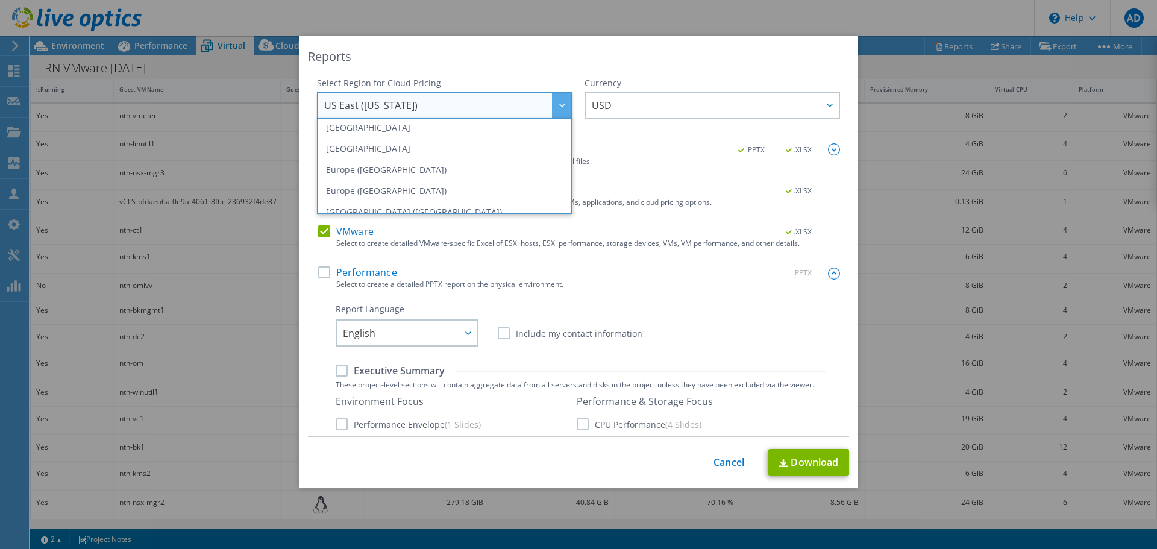
scroll to position [122, 0]
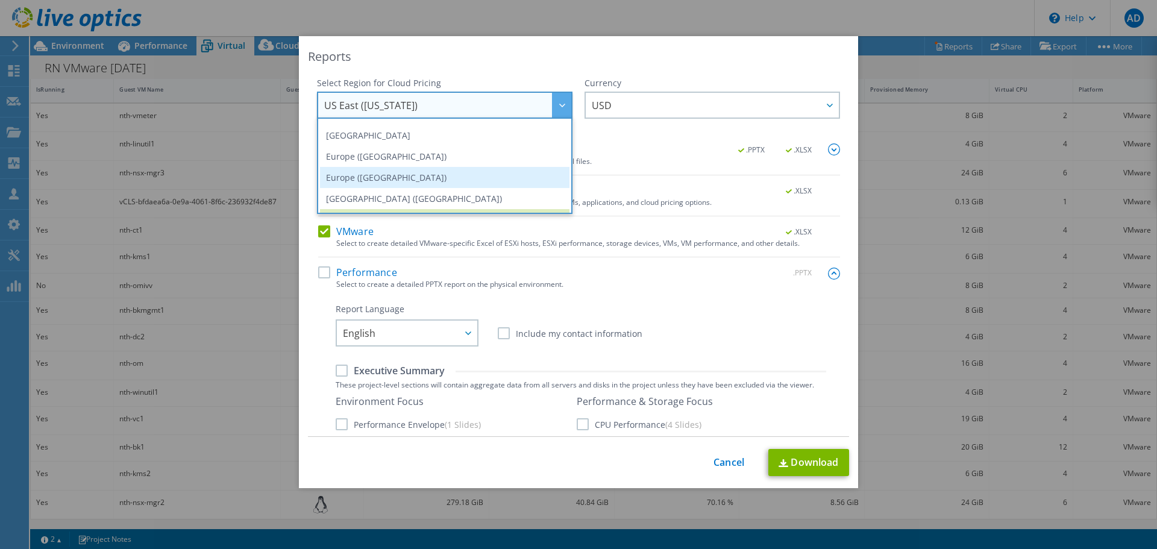
click at [525, 177] on li "Europe ([GEOGRAPHIC_DATA])" at bounding box center [444, 177] width 249 height 21
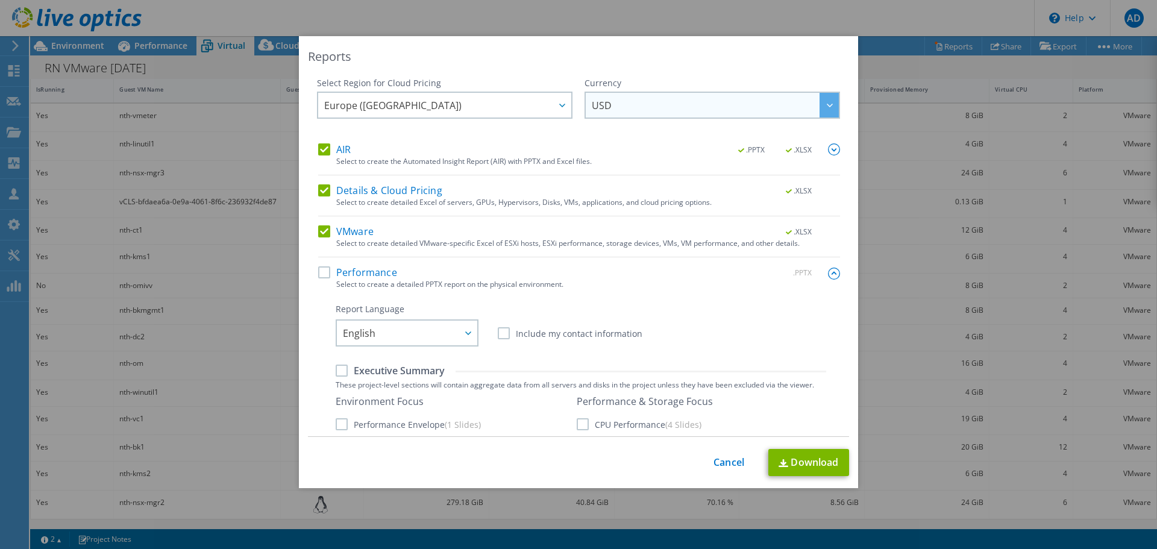
click at [603, 110] on span "USD" at bounding box center [715, 105] width 247 height 25
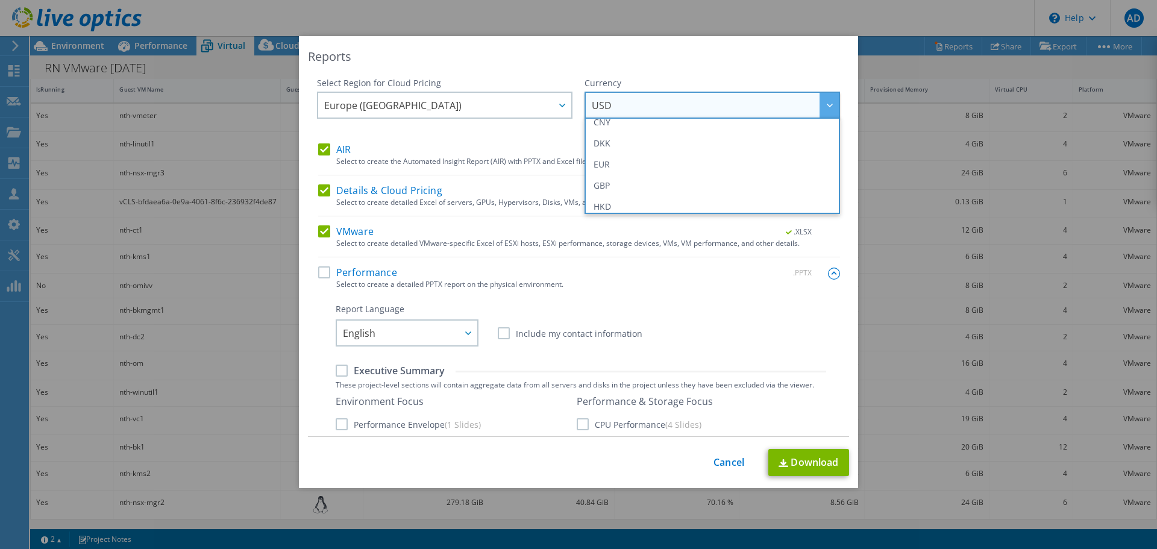
scroll to position [196, 0]
click at [603, 129] on li "GBP" at bounding box center [711, 124] width 249 height 21
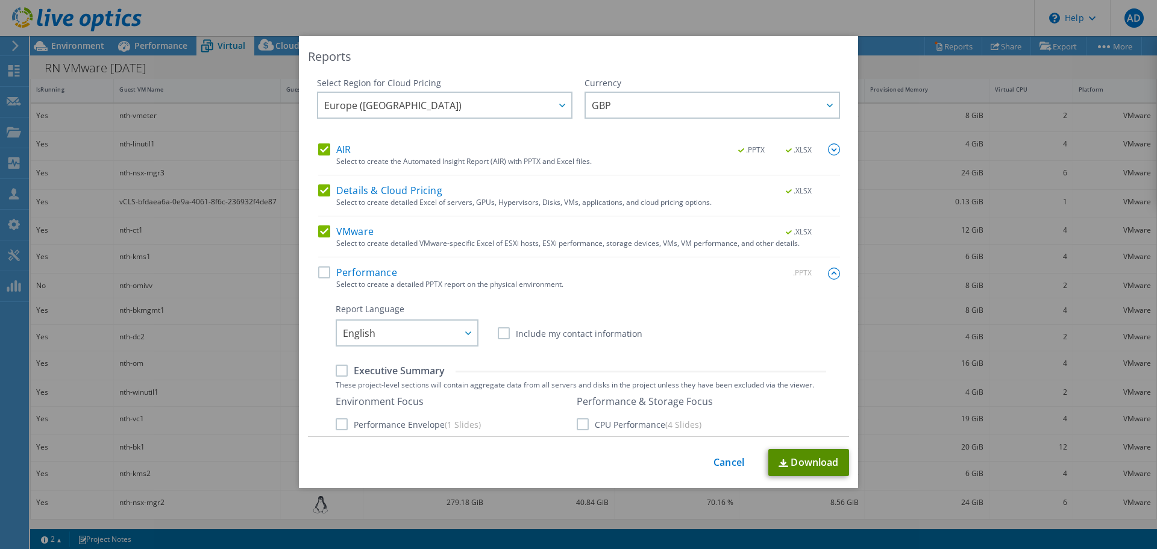
click at [803, 462] on link "Download" at bounding box center [808, 462] width 81 height 27
click at [729, 462] on link "Cancel" at bounding box center [728, 462] width 31 height 11
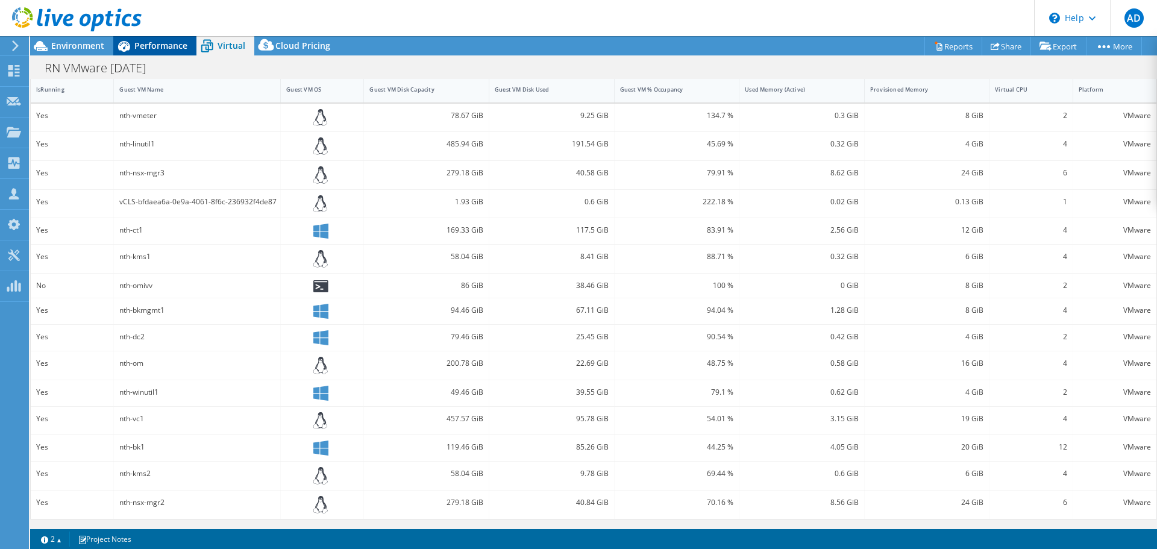
click at [184, 43] on span "Performance" at bounding box center [160, 45] width 53 height 11
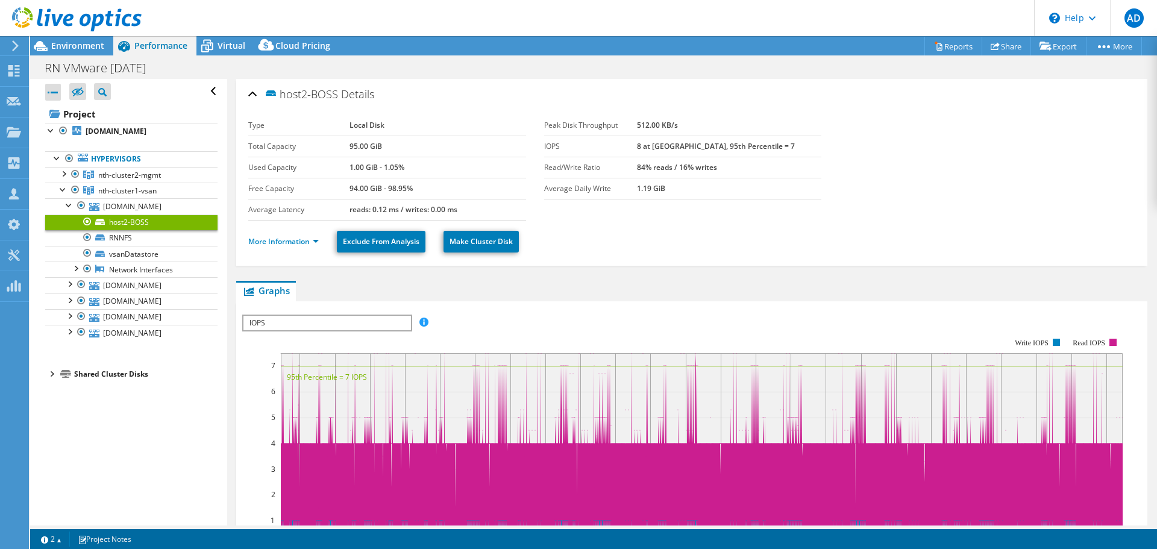
scroll to position [0, 0]
